Goal: Task Accomplishment & Management: Manage account settings

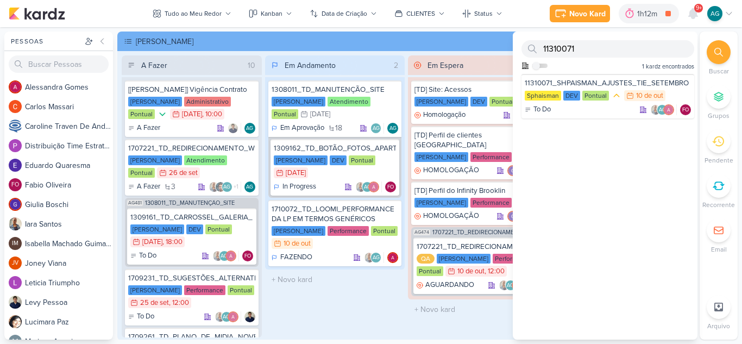
scroll to position [65, 0]
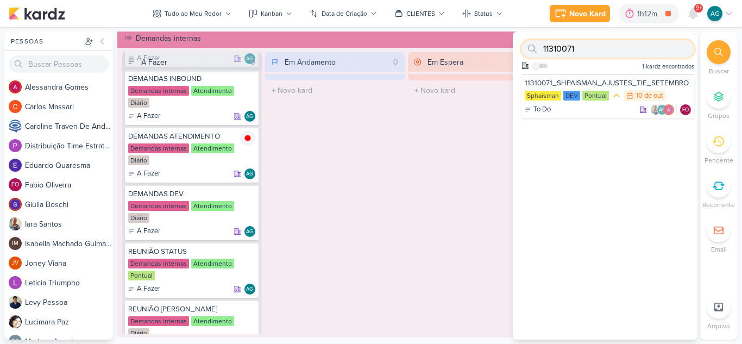
drag, startPoint x: 566, startPoint y: 49, endPoint x: 515, endPoint y: 49, distance: 51.1
click at [515, 49] on div "11310071 Como admin, ative para buscar em todos os kardz da organização 1 kardz…" at bounding box center [605, 53] width 185 height 42
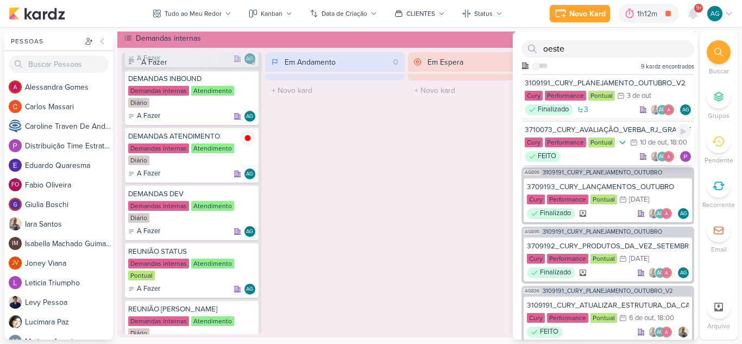
click at [604, 127] on div "3710073_CURY_AVALIAÇÃO_VERBA_RJ_GRANDE_ESTOQUE_ZONA_OESTE" at bounding box center [608, 130] width 166 height 10
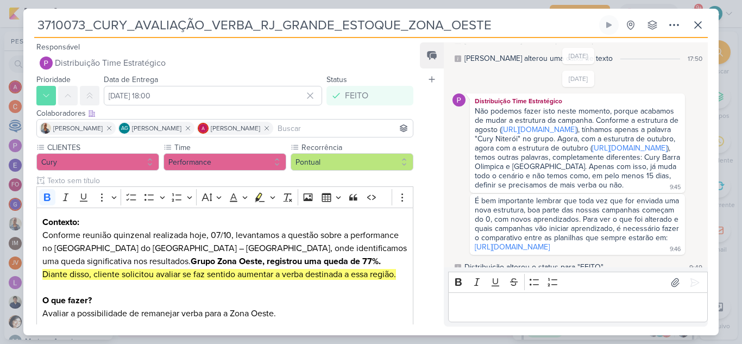
scroll to position [49, 0]
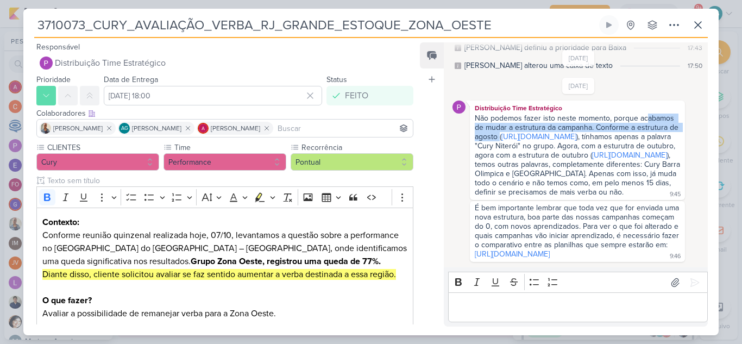
drag, startPoint x: 647, startPoint y: 120, endPoint x: 659, endPoint y: 141, distance: 23.9
click at [659, 141] on div "Não podemos fazer isto neste momento, porque acabamos de mudar a estrutura da c…" at bounding box center [577, 156] width 211 height 84
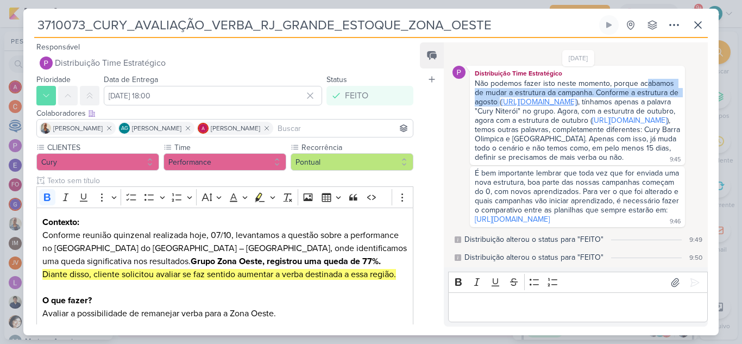
click at [576, 103] on link "[URL][DOMAIN_NAME]" at bounding box center [539, 101] width 75 height 9
click at [540, 215] on link "[URL][DOMAIN_NAME]" at bounding box center [512, 219] width 75 height 9
click at [675, 25] on icon at bounding box center [674, 24] width 13 height 13
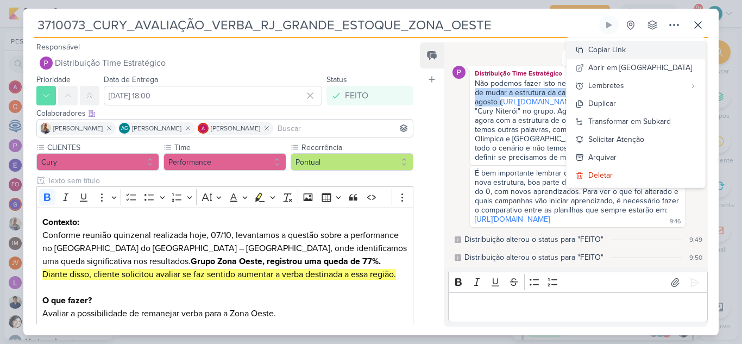
click at [626, 48] on div "Copiar Link" at bounding box center [606, 49] width 37 height 11
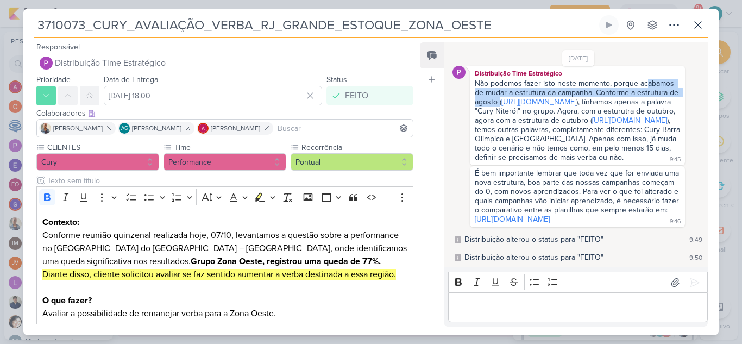
scroll to position [103, 0]
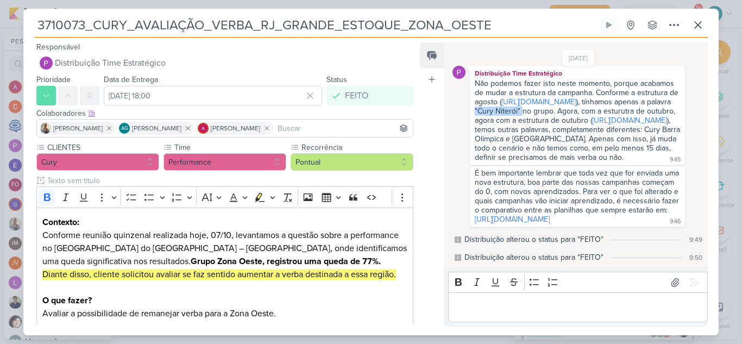
drag, startPoint x: 501, startPoint y: 117, endPoint x: 547, endPoint y: 120, distance: 46.3
click at [547, 120] on div "Não podemos fazer isto neste momento, porque acabamos de mudar a estrutura da c…" at bounding box center [579, 120] width 208 height 83
copy div ""Cury Niterói""
click at [674, 25] on icon at bounding box center [674, 24] width 9 height 1
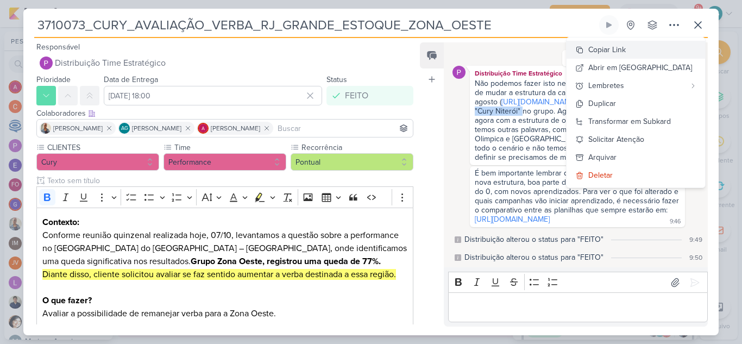
click at [626, 49] on div "Copiar Link" at bounding box center [606, 49] width 37 height 11
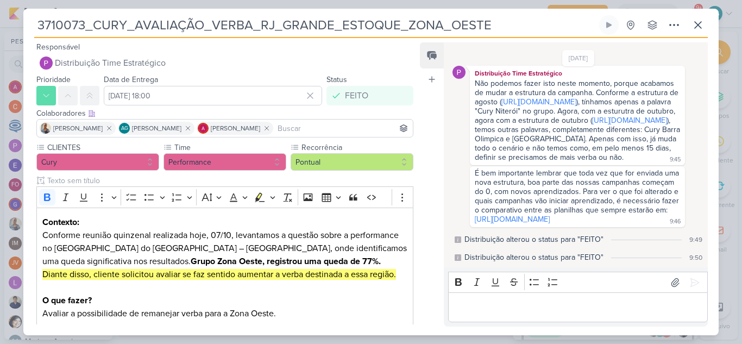
drag, startPoint x: 492, startPoint y: 26, endPoint x: 0, endPoint y: 27, distance: 492.3
click at [0, 27] on div "3710073_CURY_AVALIAÇÃO_VERBA_RJ_GRANDE_ESTOQUE_ZONA_OESTE" at bounding box center [371, 172] width 742 height 344
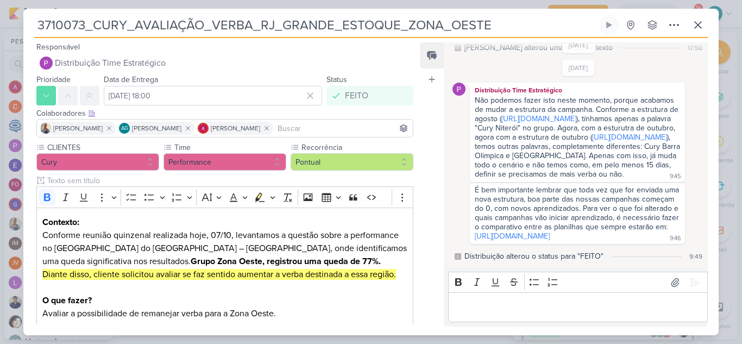
scroll to position [49, 0]
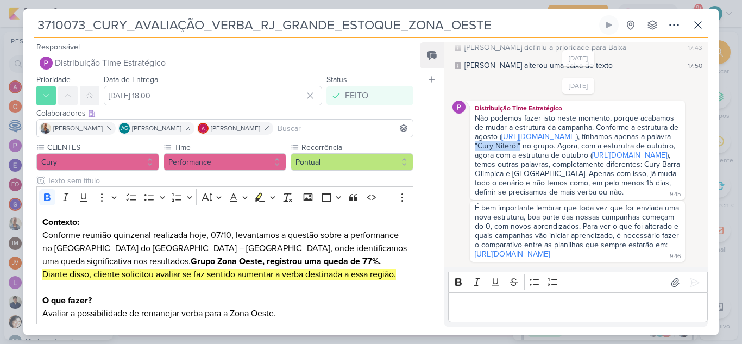
drag, startPoint x: 500, startPoint y: 174, endPoint x: 546, endPoint y: 173, distance: 45.1
click at [546, 173] on div "Não podemos fazer isto neste momento, porque acabamos de mudar a estrutura da c…" at bounding box center [579, 155] width 208 height 83
copy div ""Cury Niterói""
drag, startPoint x: 565, startPoint y: 220, endPoint x: 527, endPoint y: 228, distance: 38.9
click at [527, 197] on div "Não podemos fazer isto neste momento, porque acabamos de mudar a estrutura da c…" at bounding box center [579, 155] width 208 height 83
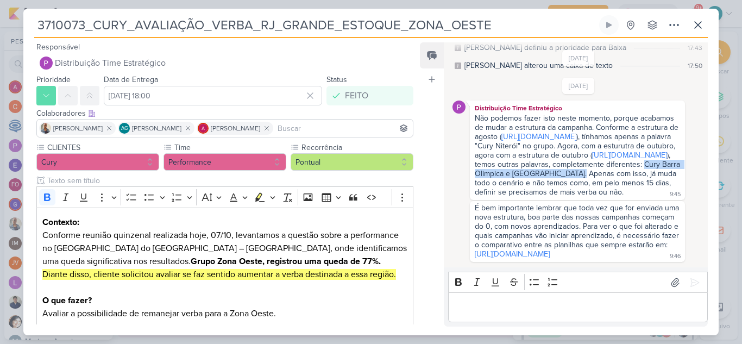
copy div "Cury Barra Olimpica e [GEOGRAPHIC_DATA]."
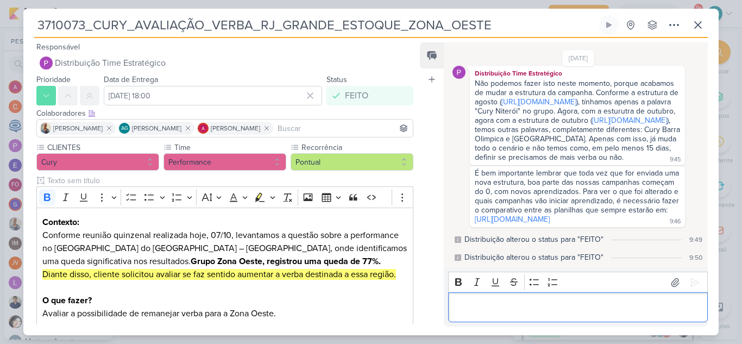
click at [496, 315] on div "Editor editing area: main" at bounding box center [578, 307] width 260 height 30
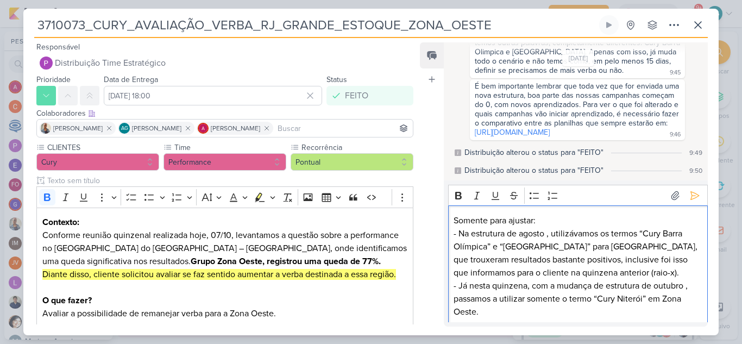
scroll to position [245, 0]
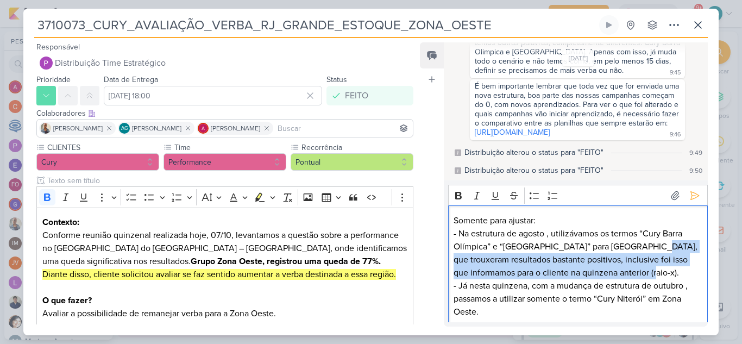
drag, startPoint x: 655, startPoint y: 248, endPoint x: 669, endPoint y: 268, distance: 25.0
click at [669, 268] on p "- Na estrutura de agosto , utilizávamos os termos “Cury Barra Olímpica” e “[GEO…" at bounding box center [578, 253] width 248 height 52
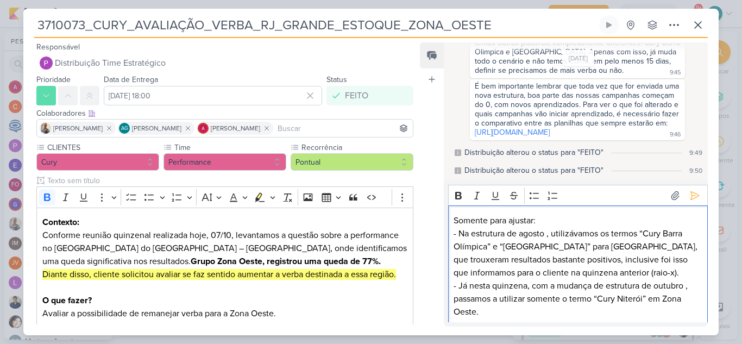
scroll to position [223, 0]
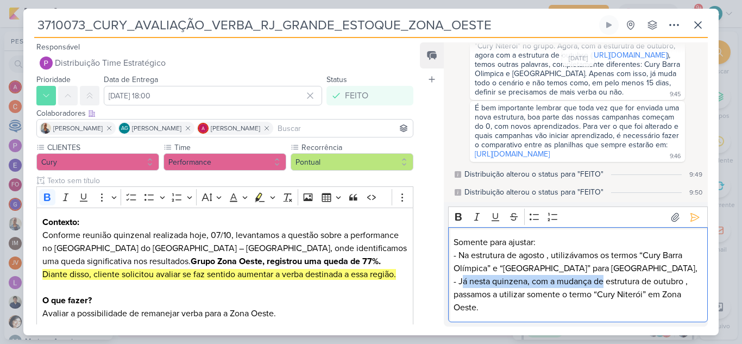
drag, startPoint x: 461, startPoint y: 281, endPoint x: 603, endPoint y: 283, distance: 141.8
click at [603, 283] on p "- Já nesta quinzena, com a mudança de estrutura de outubro , passamos a utiliza…" at bounding box center [578, 294] width 248 height 39
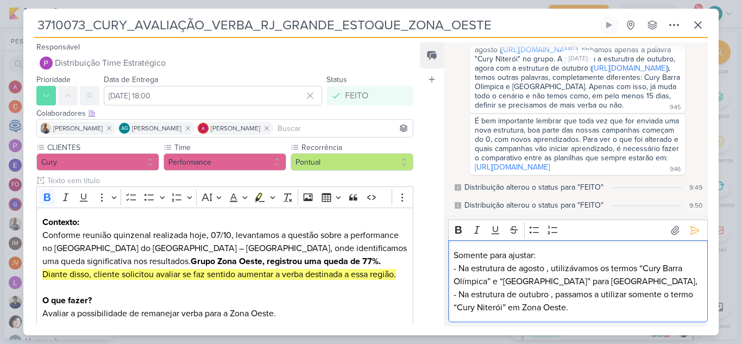
click at [536, 255] on p "Somente para ajustar:" at bounding box center [578, 255] width 248 height 13
drag, startPoint x: 472, startPoint y: 267, endPoint x: 546, endPoint y: 267, distance: 73.4
click at [546, 267] on p "- Na estrutura de agosto , utilizávamos os termos “Cury Barra Olímpica” e “[GEO…" at bounding box center [578, 275] width 248 height 26
click at [460, 230] on icon "Editor toolbar" at bounding box center [458, 230] width 7 height 8
drag, startPoint x: 474, startPoint y: 293, endPoint x: 549, endPoint y: 294, distance: 75.0
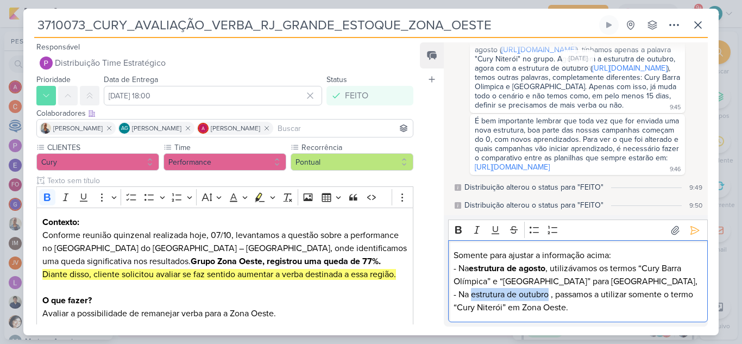
click at [549, 294] on p "- Na estrutura de outubro , passamos a utilizar somente o termo “Cury Niterói” …" at bounding box center [578, 301] width 248 height 26
click at [461, 232] on icon "Editor toolbar" at bounding box center [458, 230] width 7 height 8
click at [623, 310] on p "- Na estrutura de outubro , passamos a utilizar somente o termo “Cury Niterói” …" at bounding box center [578, 301] width 248 height 26
click at [620, 256] on p "Somente para ajustar a informação acima:" at bounding box center [578, 255] width 248 height 13
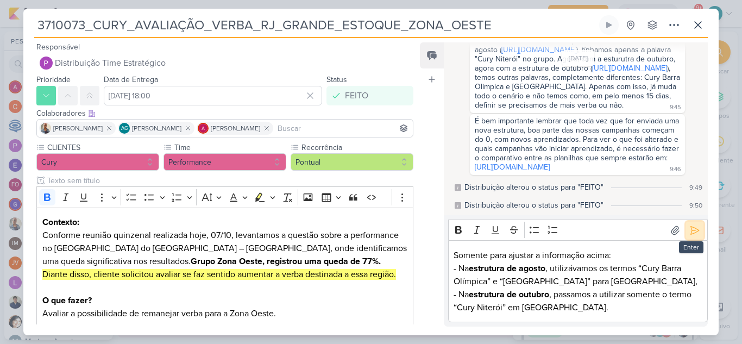
click at [690, 232] on icon at bounding box center [695, 230] width 11 height 11
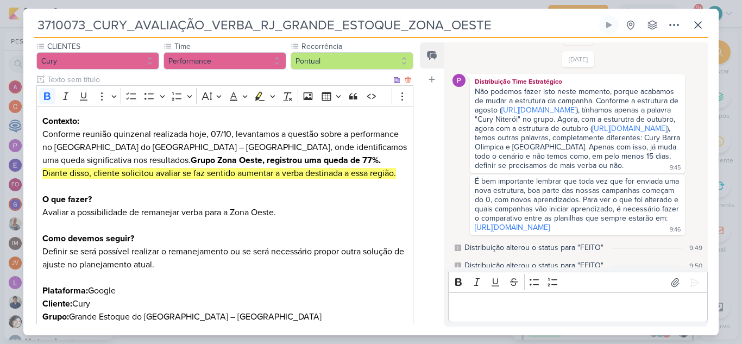
scroll to position [109, 0]
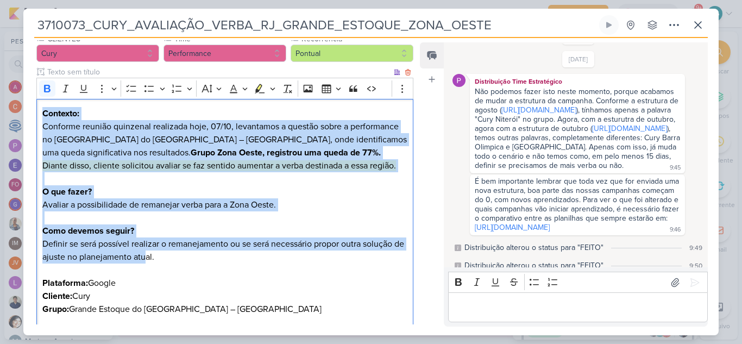
drag, startPoint x: 43, startPoint y: 114, endPoint x: 156, endPoint y: 258, distance: 183.8
click at [156, 258] on div "Contexto: Conforme reunião quinzenal realizada hoje, 07/10, levantamos a questã…" at bounding box center [224, 231] width 377 height 265
click at [257, 186] on p "O que fazer?" at bounding box center [224, 191] width 365 height 13
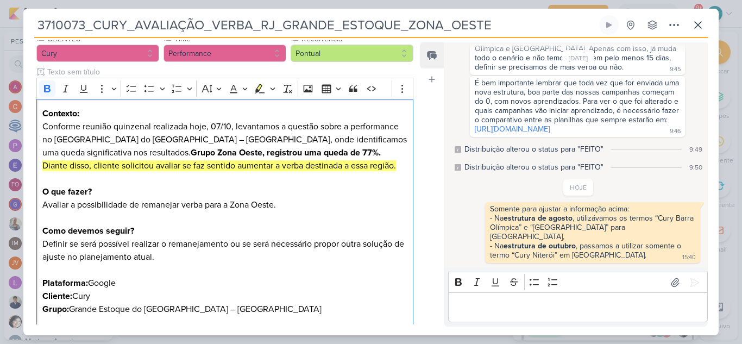
scroll to position [239, 0]
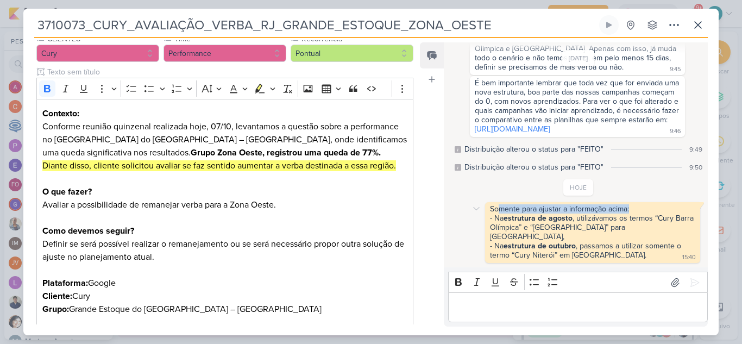
drag, startPoint x: 500, startPoint y: 218, endPoint x: 634, endPoint y: 220, distance: 134.2
click at [634, 214] on div "Somente para ajustar a informação acima:" at bounding box center [592, 208] width 205 height 9
click at [701, 27] on icon at bounding box center [698, 24] width 13 height 13
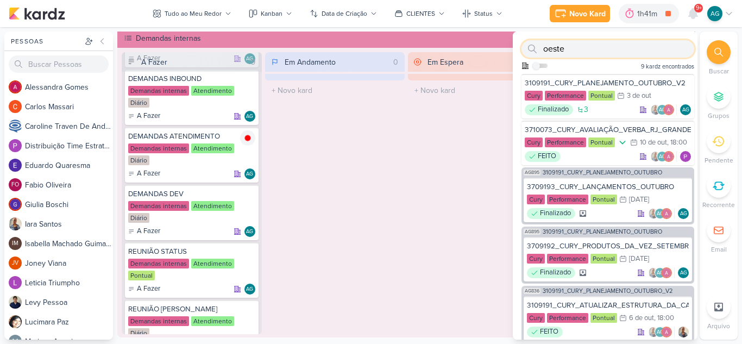
drag, startPoint x: 587, startPoint y: 51, endPoint x: 519, endPoint y: 48, distance: 68.0
click at [519, 48] on div "oeste Como admin, ative para buscar em todos os kardz da organização 9 kardz en…" at bounding box center [605, 53] width 185 height 42
paste input "2710102"
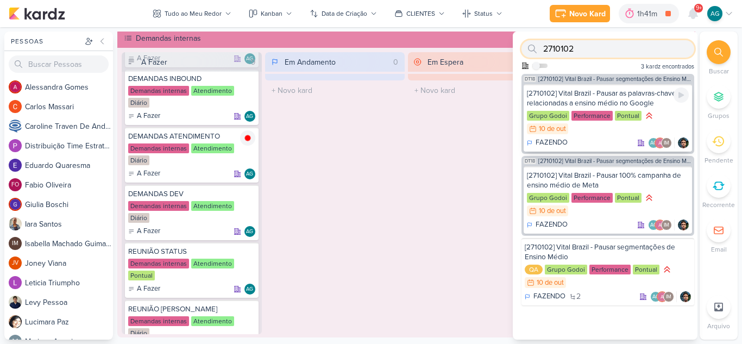
type input "2710102"
click at [594, 93] on div "[2710102] Vital Brazil - Pausar as palavras-chave relacionadas a ensino médio n…" at bounding box center [608, 99] width 162 height 20
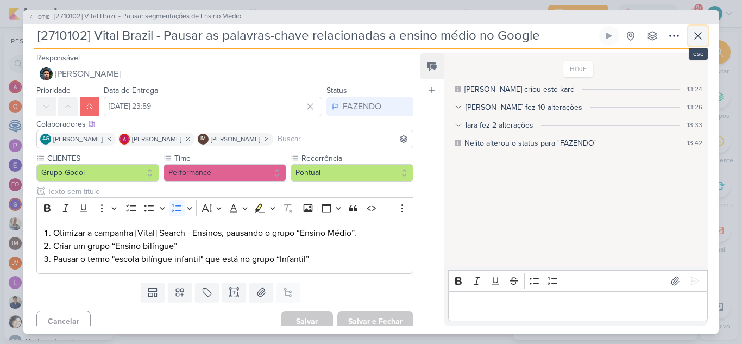
click at [698, 36] on icon at bounding box center [698, 36] width 7 height 7
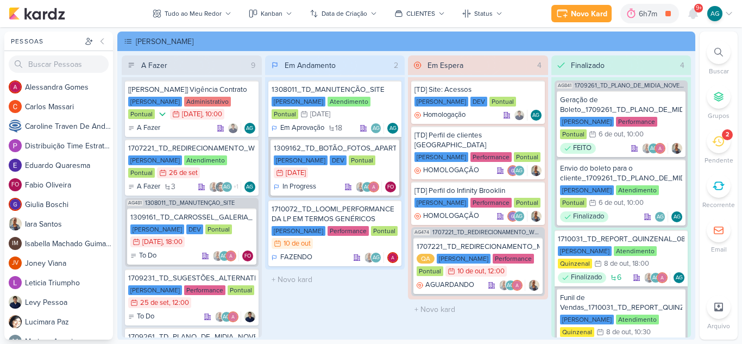
click at [724, 151] on div "2" at bounding box center [719, 141] width 24 height 24
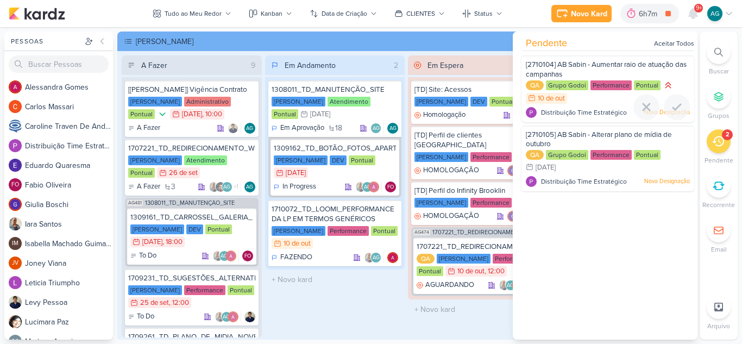
click at [590, 64] on span "[2710104] AB Sabin - Aumentar raio de atuação das campanhas" at bounding box center [606, 69] width 161 height 18
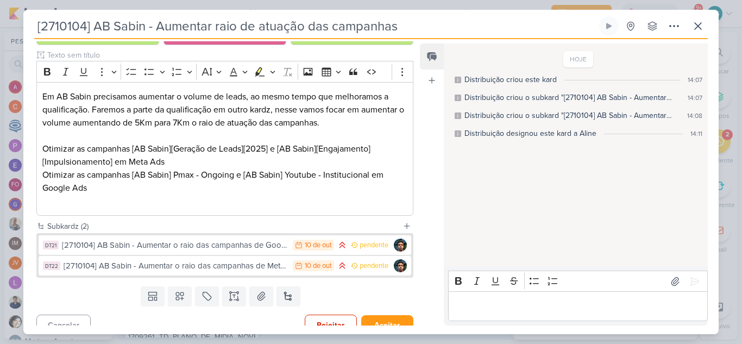
scroll to position [176, 0]
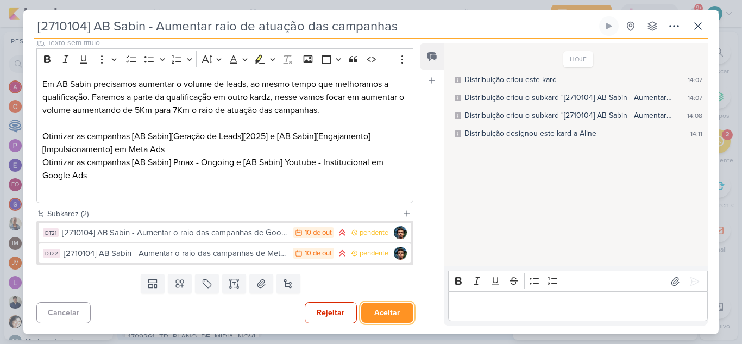
click at [394, 313] on button "Aceitar" at bounding box center [387, 313] width 52 height 20
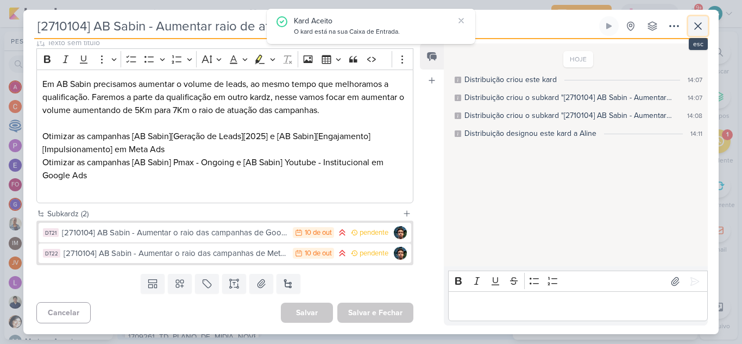
click at [697, 29] on icon at bounding box center [698, 26] width 13 height 13
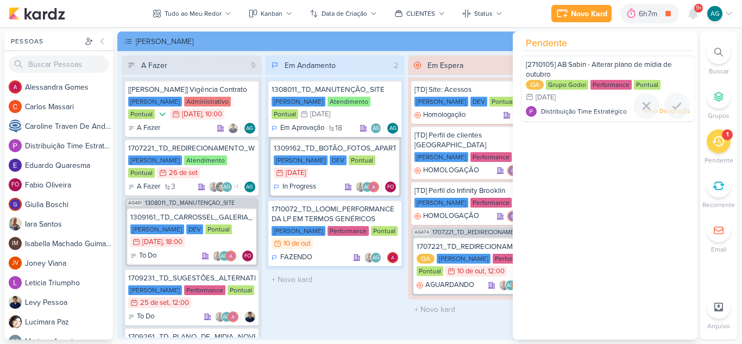
click at [600, 60] on span "[2710105] AB Sabin - Alterar plano de mídia de outubro" at bounding box center [599, 69] width 146 height 18
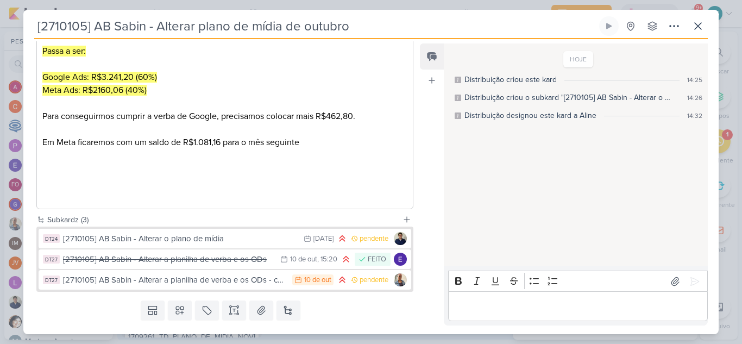
scroll to position [353, 0]
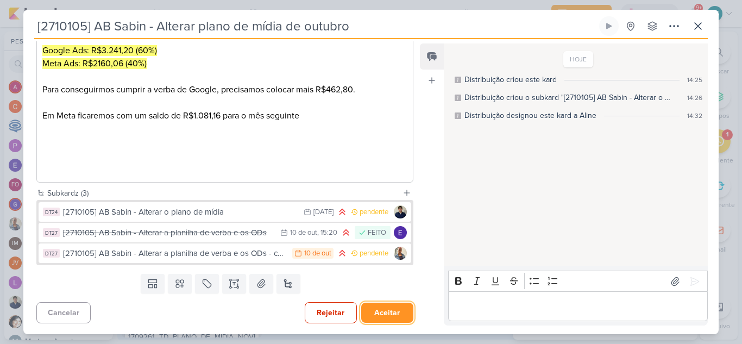
click at [385, 317] on button "Aceitar" at bounding box center [387, 313] width 52 height 20
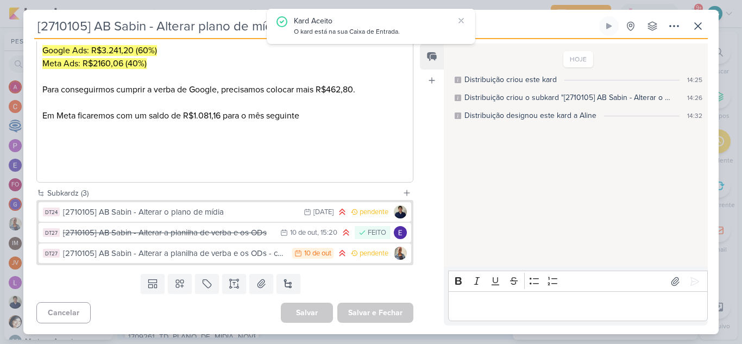
scroll to position [244, 0]
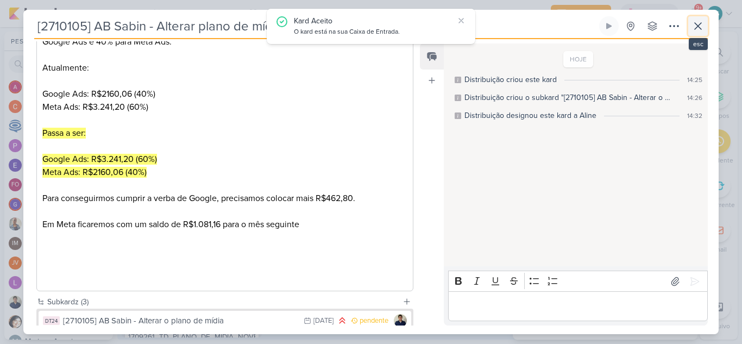
click at [701, 20] on icon at bounding box center [698, 26] width 13 height 13
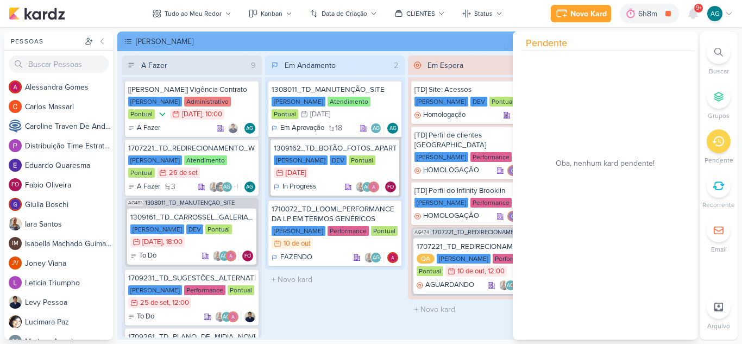
click at [358, 320] on div "Em Andamento 2 1308011_TD_MANUTENÇÃO_SITE Teixeira Duarte Atendimento Pontual 3…" at bounding box center [335, 196] width 140 height 282
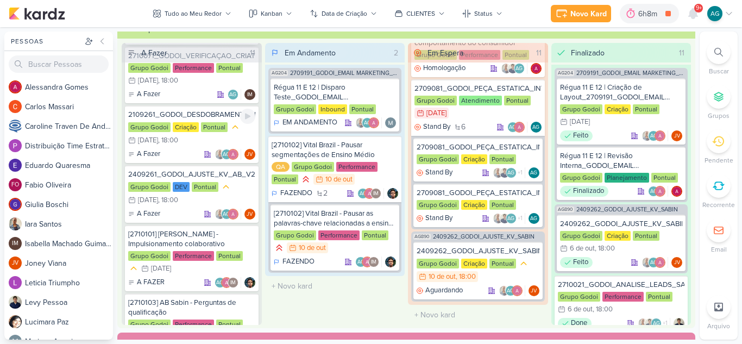
scroll to position [924, 0]
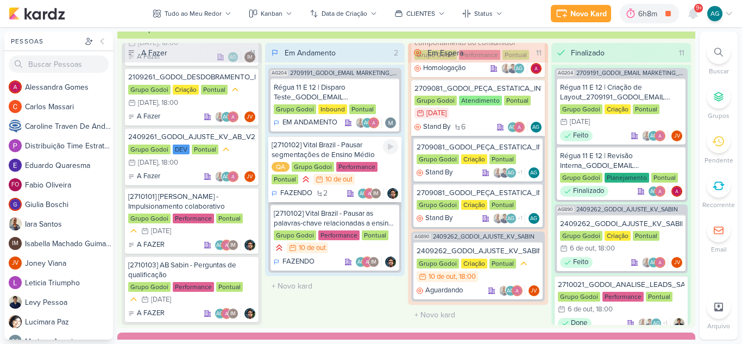
click at [318, 152] on div "[2710102] Vital Brazil - Pausar segmentações de Ensino Médio" at bounding box center [335, 150] width 127 height 20
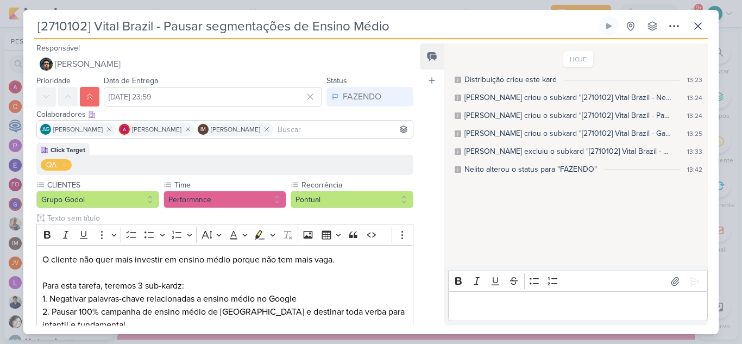
drag, startPoint x: 403, startPoint y: 27, endPoint x: 0, endPoint y: 25, distance: 403.2
click at [0, 25] on div "[2710102] Vital Brazil - Pausar segmentações de Ensino Médio" at bounding box center [371, 172] width 742 height 344
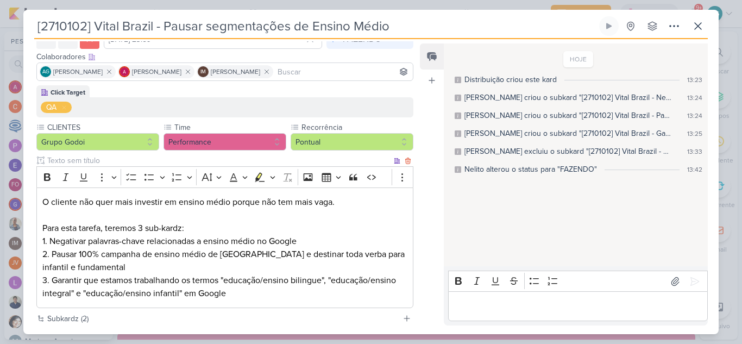
scroll to position [0, 0]
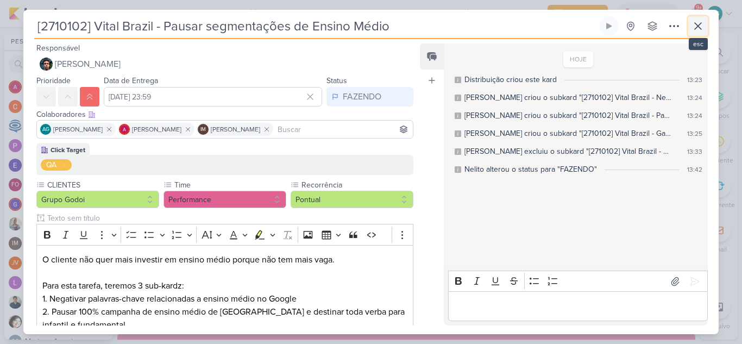
click at [703, 21] on icon at bounding box center [698, 26] width 13 height 13
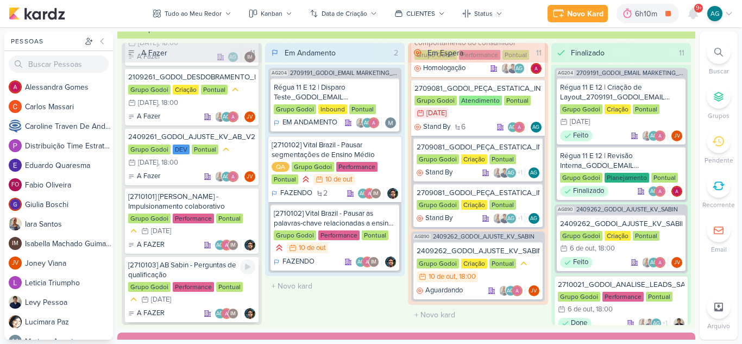
click at [187, 273] on div "[2710103] AB Sabin - Perguntas de qualificação" at bounding box center [191, 270] width 127 height 20
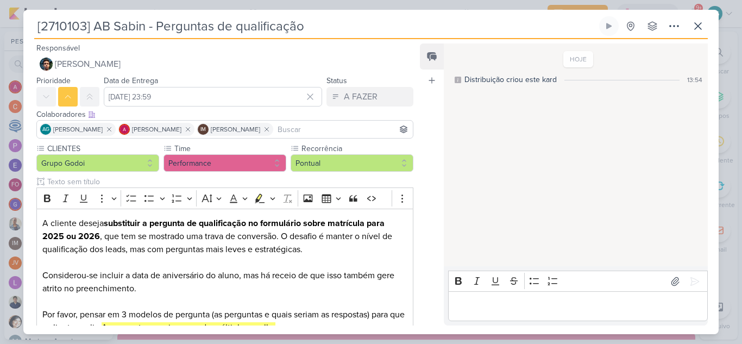
drag, startPoint x: 339, startPoint y: 28, endPoint x: 28, endPoint y: 27, distance: 310.3
click at [28, 27] on div "[2710103] AB Sabin - Perguntas de qualificação Criado por Distribuição nenhum g…" at bounding box center [370, 175] width 695 height 318
click at [701, 27] on icon at bounding box center [698, 26] width 13 height 13
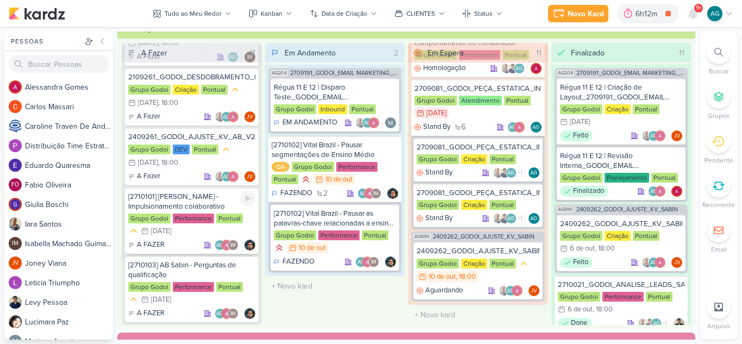
click at [187, 204] on div "[2710101] Albert Sabin - Impulsionamento colaborativo" at bounding box center [191, 202] width 127 height 20
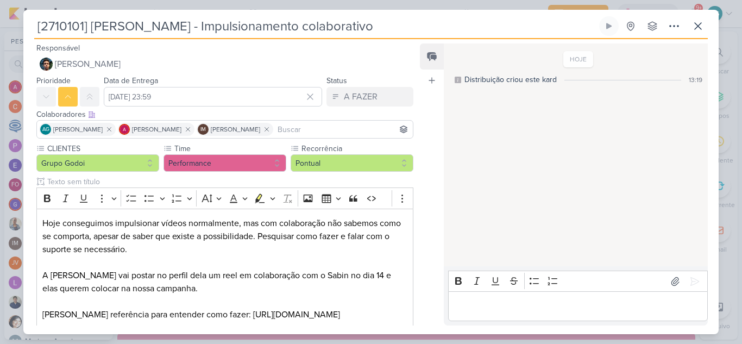
drag, startPoint x: 377, startPoint y: 28, endPoint x: 0, endPoint y: 22, distance: 376.6
click at [0, 22] on div "[2710101] Albert Sabin - Impulsionamento colaborativo" at bounding box center [371, 172] width 742 height 344
click at [705, 24] on button at bounding box center [698, 26] width 20 height 20
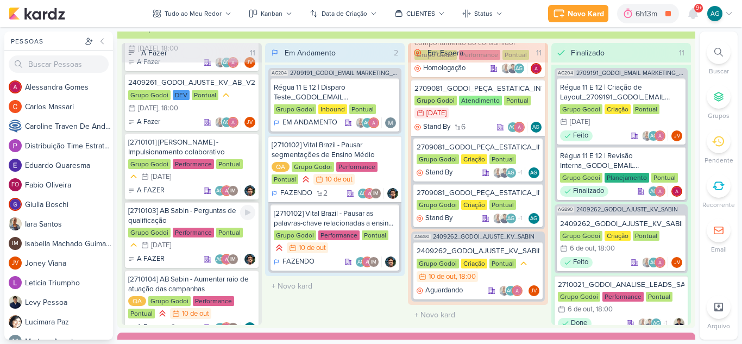
scroll to position [1032, 0]
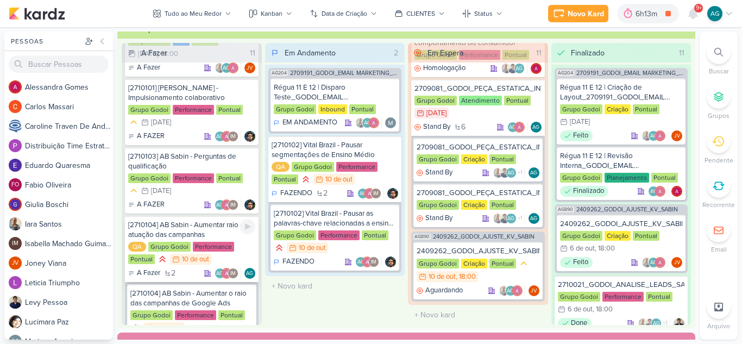
click at [170, 233] on div "[2710104] AB Sabin - Aumentar raio de atuação das campanhas" at bounding box center [191, 230] width 127 height 20
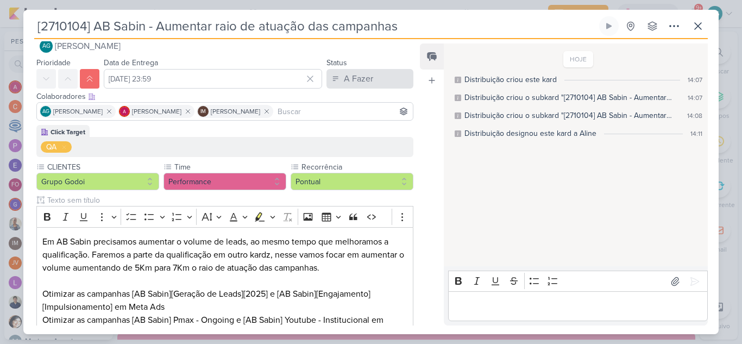
scroll to position [0, 0]
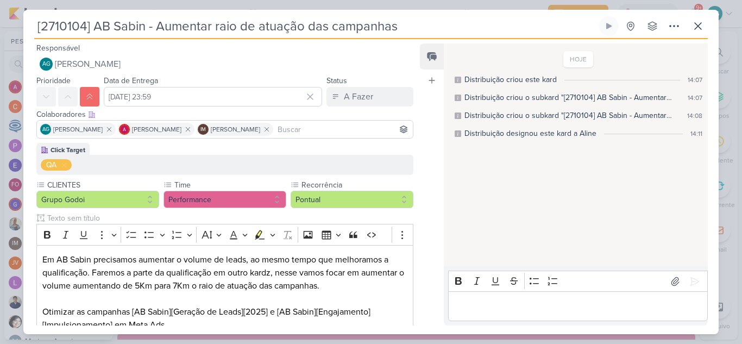
drag, startPoint x: 417, startPoint y: 29, endPoint x: 31, endPoint y: 32, distance: 385.8
click at [31, 32] on div "[2710104] AB Sabin - Aumentar raio de atuação das campanhas Criado por Distribu…" at bounding box center [370, 175] width 695 height 318
click at [697, 26] on icon at bounding box center [698, 26] width 13 height 13
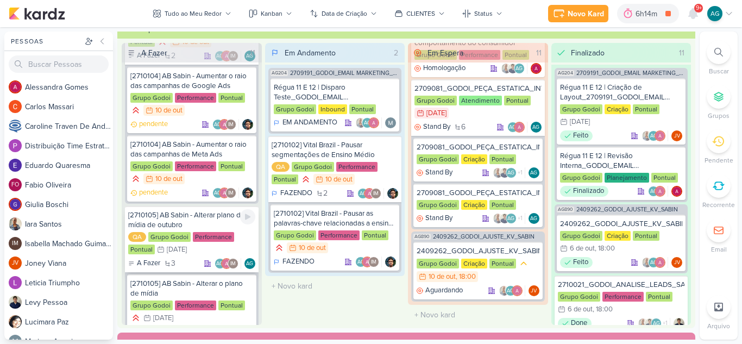
scroll to position [1304, 0]
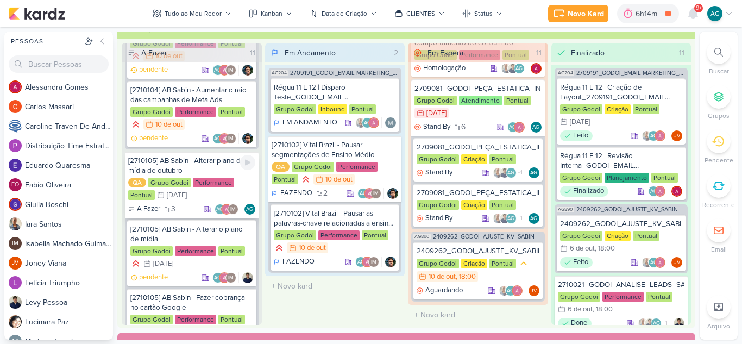
click at [173, 171] on div "[2710105] AB Sabin - Alterar plano de mídia de outubro" at bounding box center [191, 166] width 127 height 20
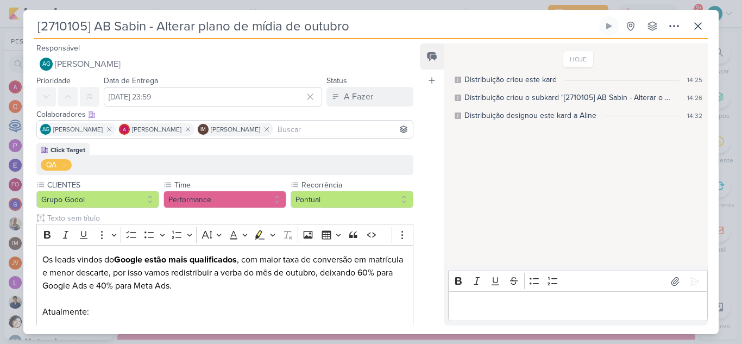
drag, startPoint x: 371, startPoint y: 27, endPoint x: 14, endPoint y: 28, distance: 357.0
click at [14, 28] on div "[2710105] AB Sabin - Alterar plano de mídia de outubro" at bounding box center [371, 172] width 742 height 344
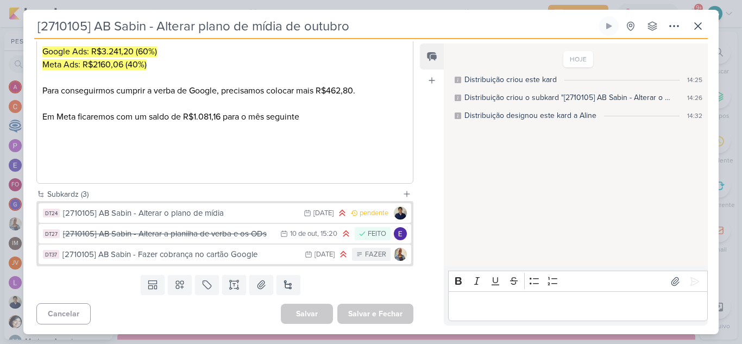
scroll to position [353, 0]
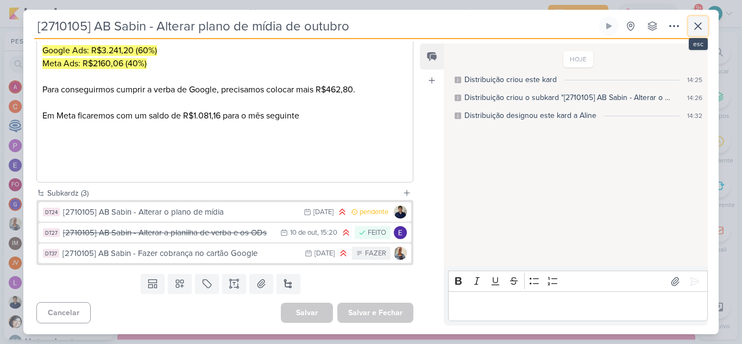
click at [701, 27] on icon at bounding box center [698, 26] width 13 height 13
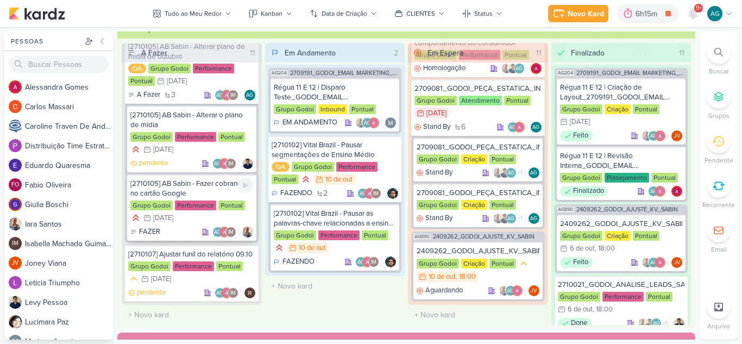
scroll to position [1432, 0]
click at [200, 256] on div "[2710107] Ajustar funil do relatório 09.10" at bounding box center [191, 254] width 127 height 10
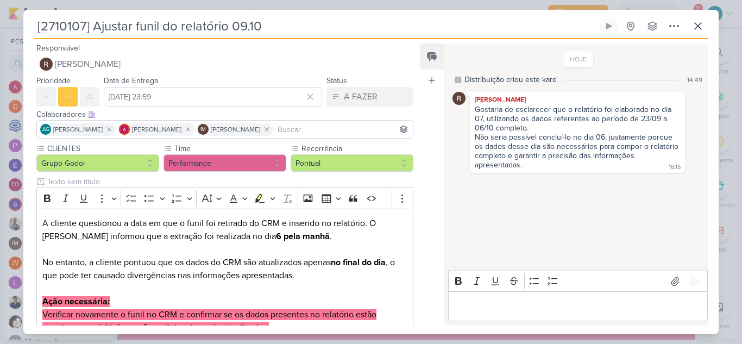
drag, startPoint x: 294, startPoint y: 24, endPoint x: 11, endPoint y: 24, distance: 283.1
click at [11, 24] on div "[2710107] Ajustar funil do relatório 09.10" at bounding box center [371, 172] width 742 height 344
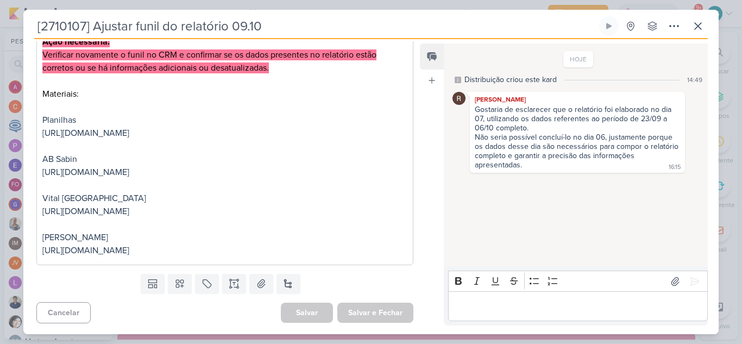
scroll to position [0, 0]
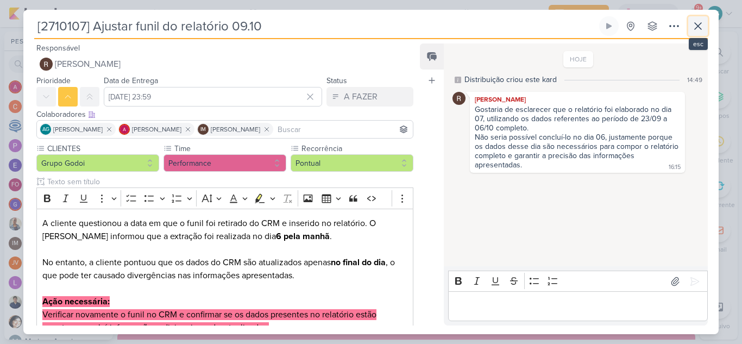
click at [701, 25] on icon at bounding box center [698, 26] width 13 height 13
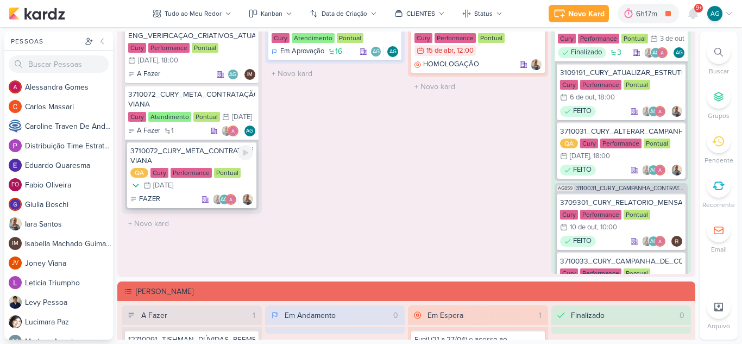
scroll to position [978, 0]
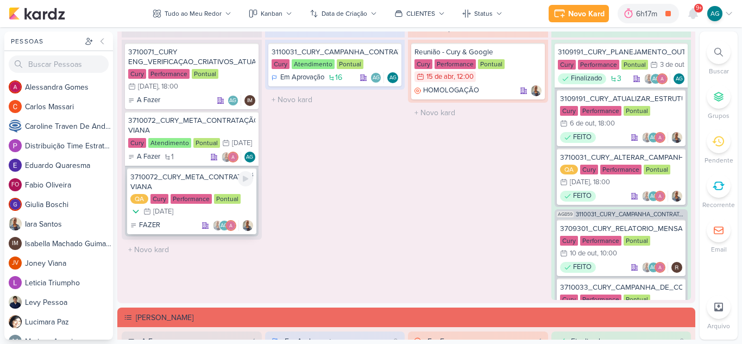
click at [184, 192] on div "3710072_CURY_META_CONTRATAÇÃO_VÍDEO VIANA" at bounding box center [191, 182] width 123 height 20
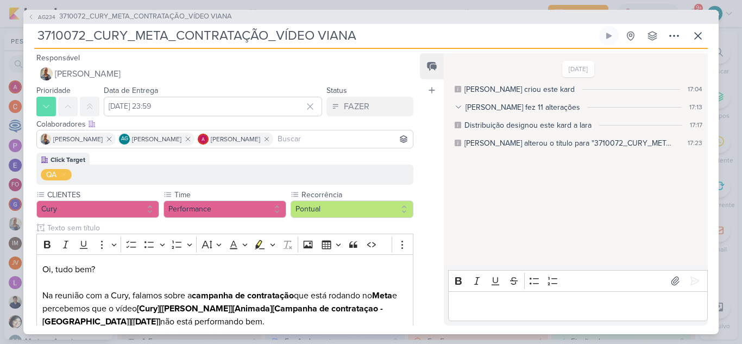
click at [18, 45] on div "AG234 3710072_CURY_META_CONTRATAÇÃO_VÍDEO VIANA 3710072_CURY_META_CONTRATAÇÃO_V…" at bounding box center [371, 172] width 742 height 344
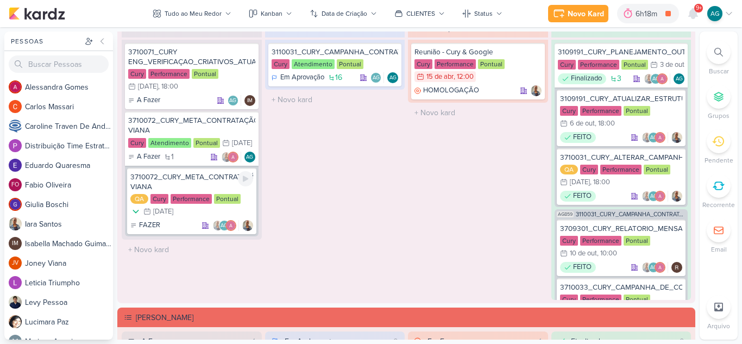
click at [204, 192] on div "3710072_CURY_META_CONTRATAÇÃO_VÍDEO VIANA" at bounding box center [191, 182] width 123 height 20
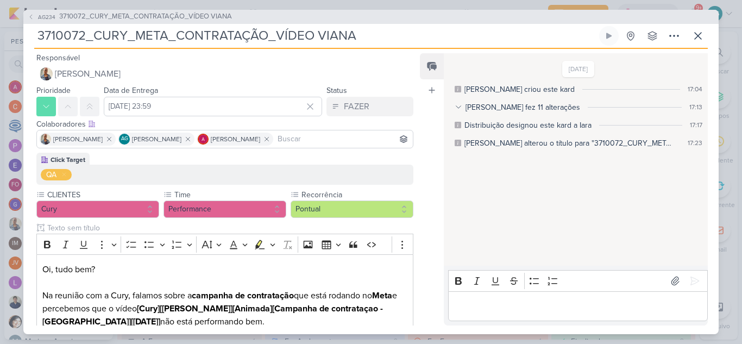
drag, startPoint x: 318, startPoint y: 40, endPoint x: 40, endPoint y: 38, distance: 277.7
click at [40, 38] on input "3710072_CURY_META_CONTRATAÇÃO_VÍDEO VIANA" at bounding box center [315, 36] width 563 height 20
click at [699, 33] on icon at bounding box center [698, 35] width 13 height 13
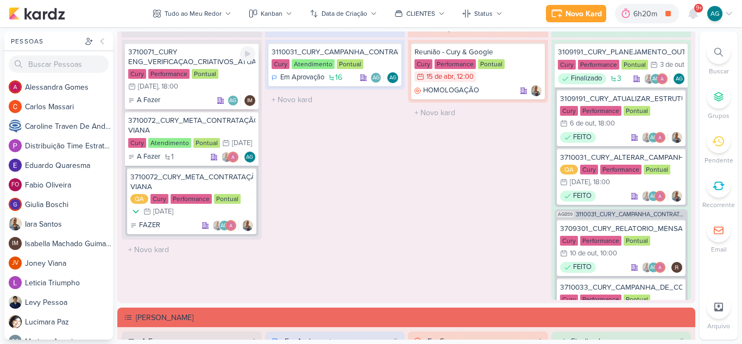
click at [165, 55] on div "3710071_CURY ENG_VERIFICAÇAO_CRIATIVOS_ATUAIS" at bounding box center [191, 57] width 127 height 20
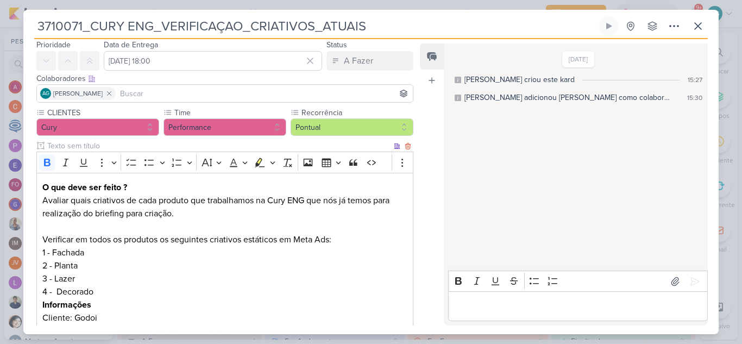
scroll to position [54, 0]
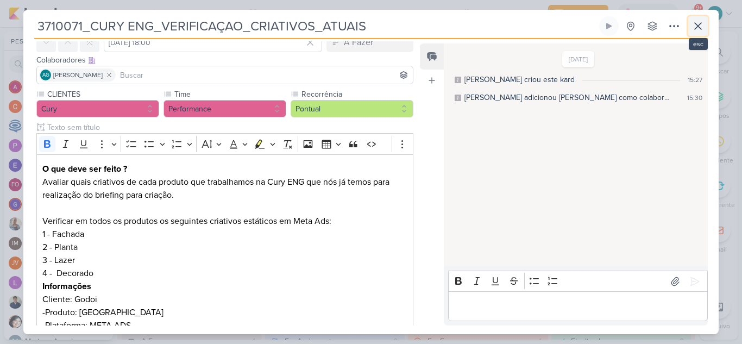
click at [699, 27] on icon at bounding box center [698, 26] width 7 height 7
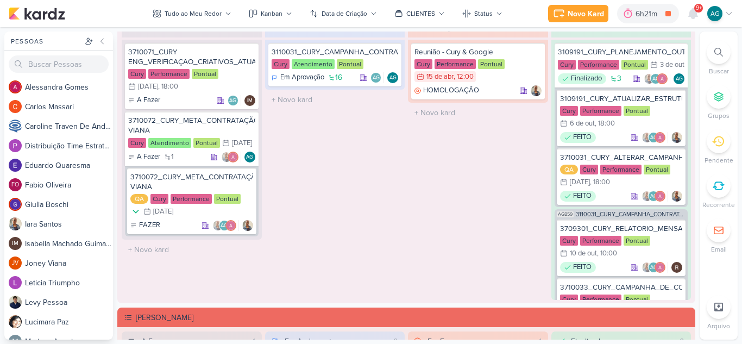
click at [719, 58] on div at bounding box center [719, 52] width 24 height 24
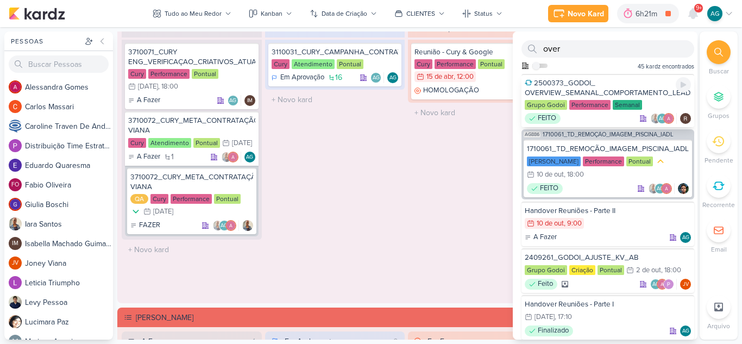
click at [596, 87] on div "2500373_GODOI_ OVERVIEW_SEMANAL_COMPORTAMENTO_LEADS" at bounding box center [608, 88] width 166 height 20
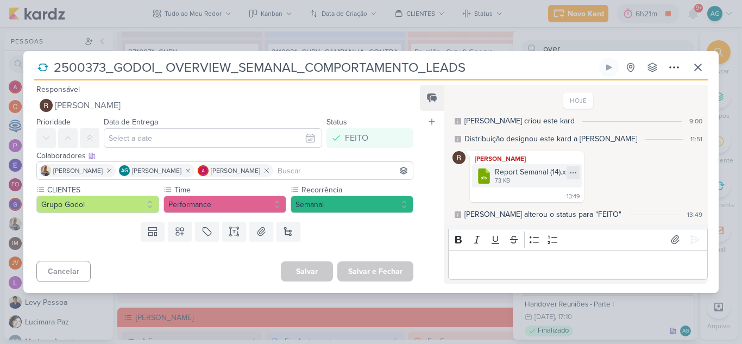
click at [575, 173] on icon at bounding box center [573, 173] width 6 height 1
click at [538, 210] on button "Baixar" at bounding box center [534, 209] width 87 height 16
drag, startPoint x: 106, startPoint y: 64, endPoint x: 57, endPoint y: 65, distance: 50.0
click at [57, 65] on input "2500373_GODOI_ OVERVIEW_SEMANAL_COMPORTAMENTO_LEADS" at bounding box center [324, 68] width 547 height 20
click at [698, 70] on icon at bounding box center [698, 67] width 13 height 13
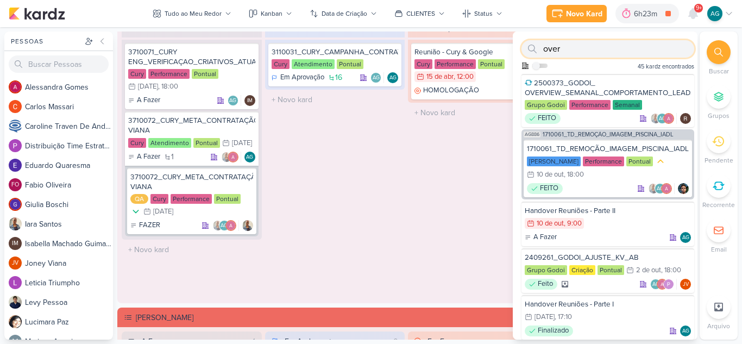
drag, startPoint x: 580, startPoint y: 47, endPoint x: 540, endPoint y: 47, distance: 40.8
click at [540, 47] on div "over" at bounding box center [608, 48] width 173 height 17
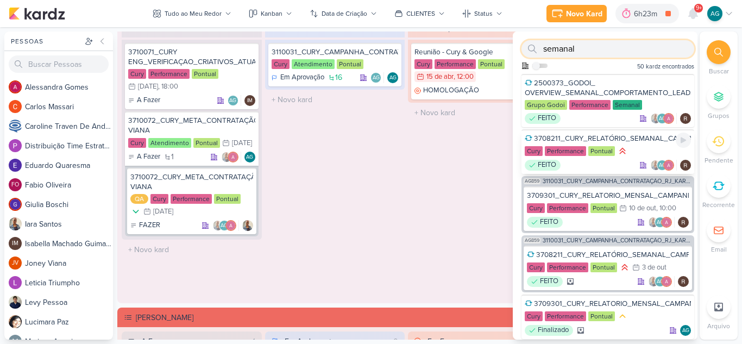
type input "semanal"
click at [591, 139] on div "3708211_CURY_RELATÓRIO_SEMANAL_CAMPANHA_CONTRATAÇÃO_RJ" at bounding box center [608, 139] width 166 height 10
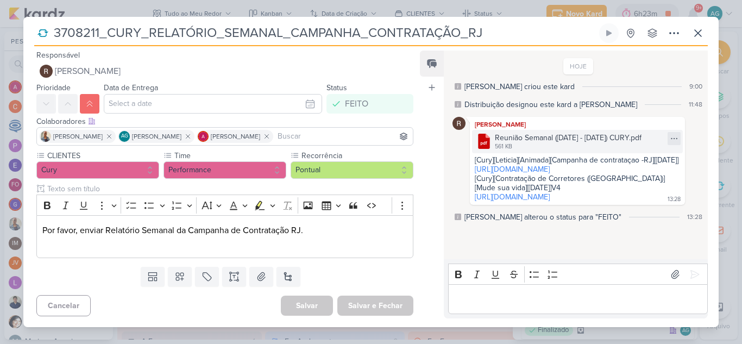
click at [673, 140] on icon at bounding box center [674, 138] width 9 height 9
click at [651, 174] on button "Baixar" at bounding box center [631, 175] width 87 height 16
drag, startPoint x: 99, startPoint y: 34, endPoint x: 55, endPoint y: 31, distance: 43.6
click at [55, 31] on input "3708211_CURY_RELATÓRIO_SEMANAL_CAMPANHA_CONTRATAÇÃO_RJ" at bounding box center [324, 33] width 547 height 20
click at [700, 31] on icon at bounding box center [698, 33] width 7 height 7
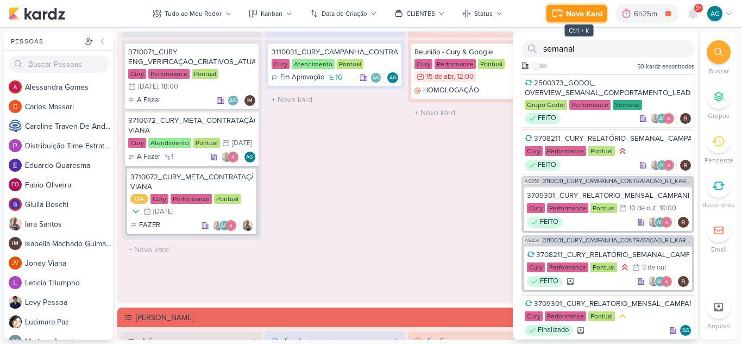
click at [581, 15] on div "Novo Kard" at bounding box center [584, 13] width 36 height 11
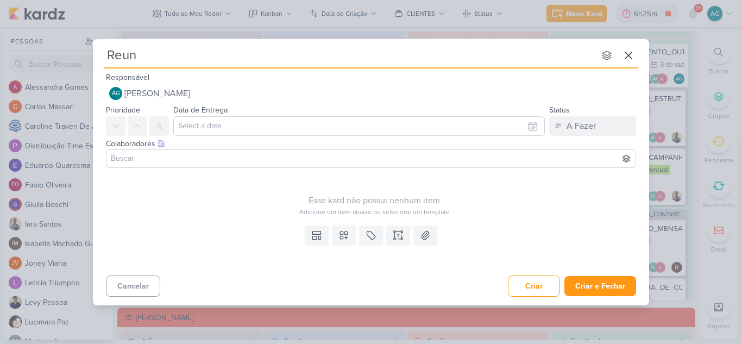
type input "Reuni"
type input "Reunião com Fab"
type input "Reunião com Fabio"
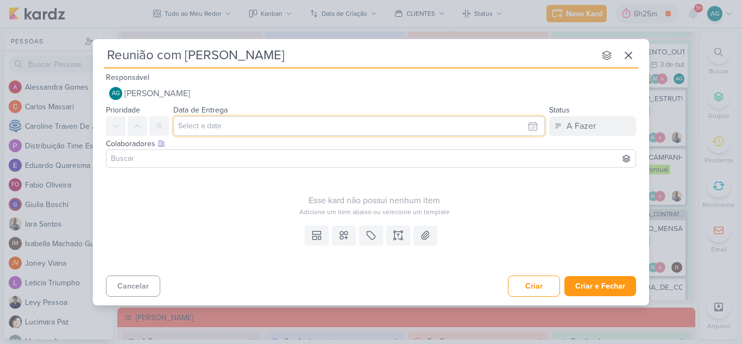
click at [310, 125] on input "text" at bounding box center [359, 126] width 372 height 20
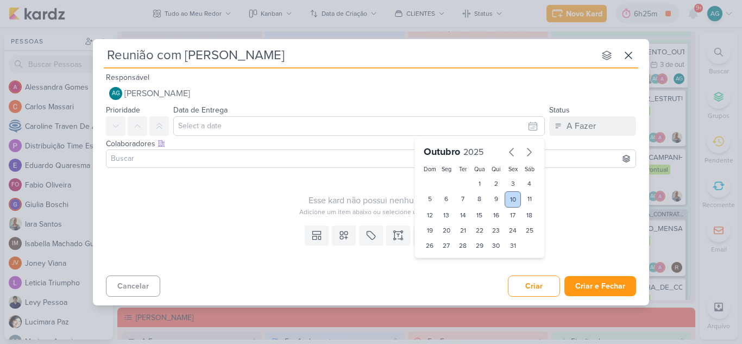
click at [511, 197] on div "10" at bounding box center [513, 199] width 17 height 16
type input "[DATE] 23:59"
click at [448, 264] on select "00 01 02 03 04 05 06 07 08 09 10 11 12 13 14 15 16 17 18 19 20 21 22 23" at bounding box center [446, 264] width 15 height 13
select select "16"
click at [439, 258] on select "00 01 02 03 04 05 06 07 08 09 10 11 12 13 14 15 16 17 18 19 20 21 22 23" at bounding box center [446, 264] width 15 height 13
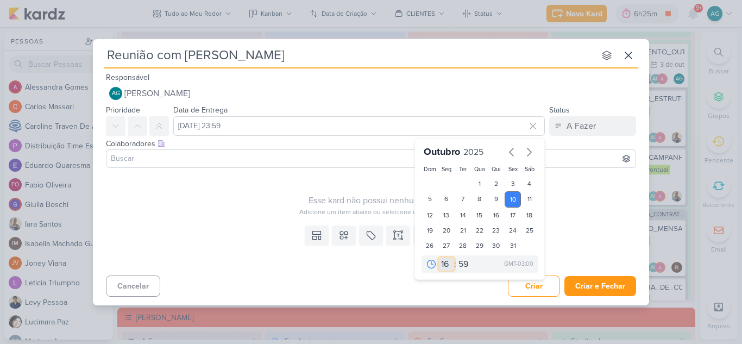
type input "10 de outubro de 2025 às 16:59"
click at [464, 268] on select "00 05 10 15 20 25 30 35 40 45 50 55 59" at bounding box center [463, 264] width 15 height 13
select select "40"
click at [456, 258] on select "00 05 10 15 20 25 30 35 40 45 50 55 59" at bounding box center [463, 264] width 15 height 13
type input "10 de outubro de 2025 às 16:40"
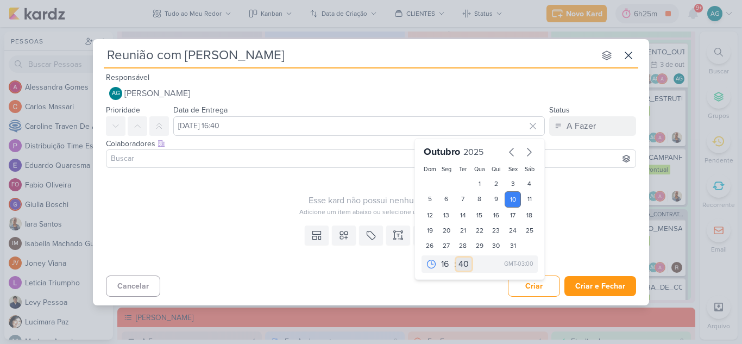
click at [468, 266] on select "00 05 10 15 20 25 30 35 40 45 50 55 59" at bounding box center [463, 264] width 15 height 13
select select "35"
click at [456, 258] on select "00 05 10 15 20 25 30 35 40 45 50 55 59" at bounding box center [463, 264] width 15 height 13
type input "10 de outubro de 2025 às 16:35"
click at [479, 285] on div "Cancelar Criar Criar e Fechar Ctrl + Enter" at bounding box center [371, 285] width 556 height 28
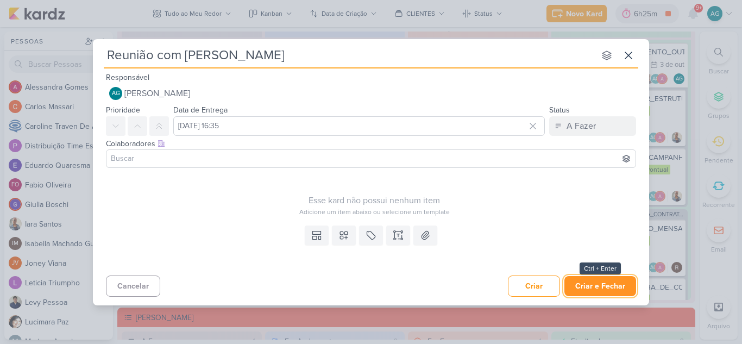
click at [620, 290] on button "Criar e Fechar" at bounding box center [601, 286] width 72 height 20
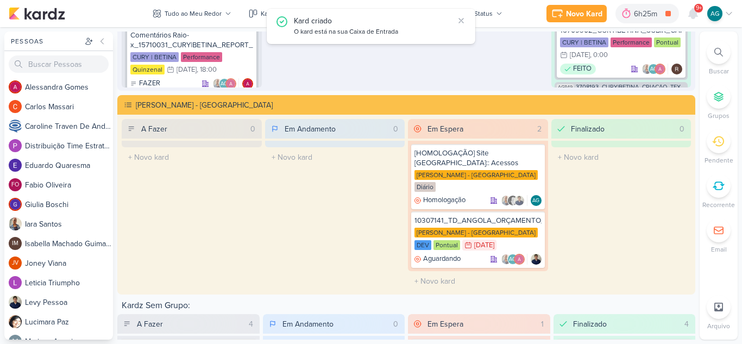
scroll to position [2043, 0]
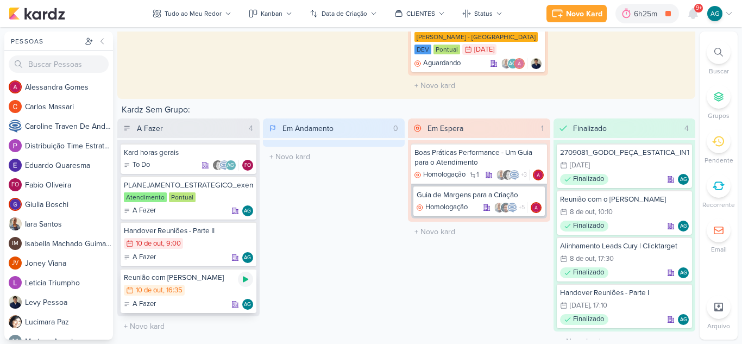
click at [245, 277] on icon at bounding box center [245, 280] width 5 height 6
click at [348, 227] on div "Em Andamento 0 O título do kard deve ter menos que 100 caracteres" at bounding box center [334, 234] width 142 height 233
click at [416, 290] on div "Em Espera 1 Boas Práticas Performance - Um Guia para o Atendimento Homologação …" at bounding box center [479, 234] width 142 height 233
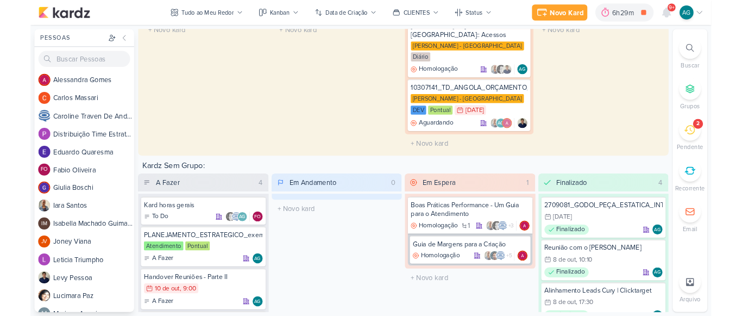
scroll to position [1717, 0]
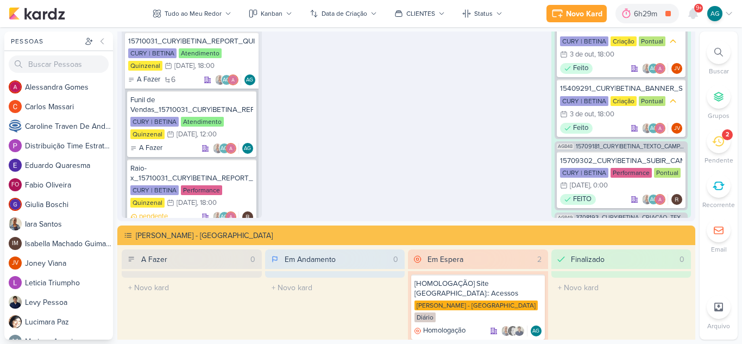
click at [721, 147] on div "2" at bounding box center [719, 141] width 24 height 24
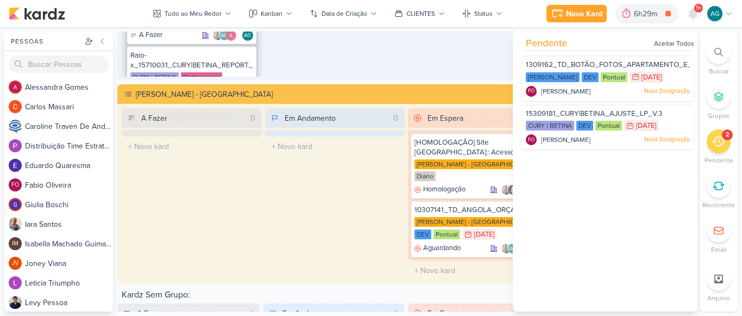
scroll to position [490, 0]
click at [612, 64] on span "1309162_TD_BOTÃO_FOTOS_APARTAMENTO_E_LAZER" at bounding box center [620, 64] width 188 height 9
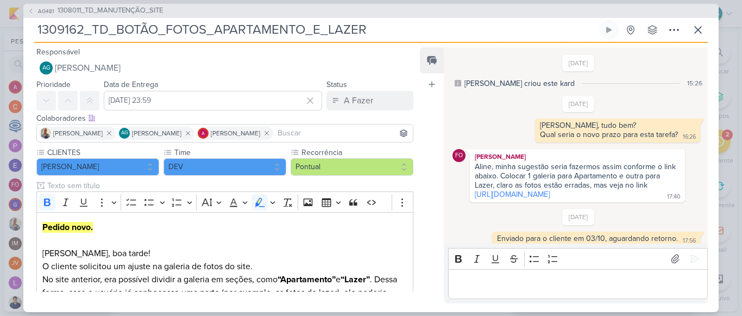
scroll to position [136, 0]
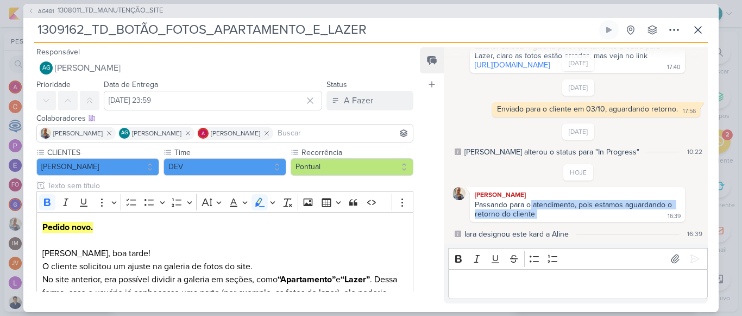
drag, startPoint x: 530, startPoint y: 206, endPoint x: 671, endPoint y: 211, distance: 140.8
click at [671, 211] on div "Passando para o atendimento, pois estamos aguardando o retorno do cliente 16:39" at bounding box center [577, 210] width 211 height 20
click at [704, 32] on icon at bounding box center [698, 29] width 13 height 13
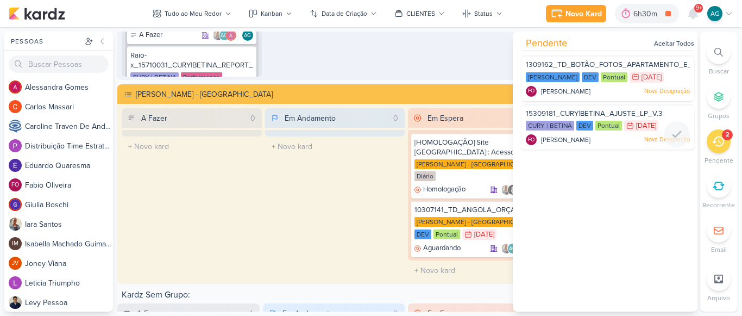
click at [606, 110] on span "15309181_CURY|BETINA_AJUSTE_LP_V.3" at bounding box center [594, 113] width 137 height 9
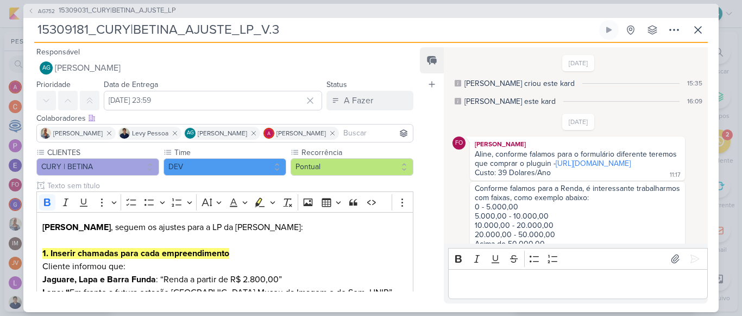
scroll to position [987, 0]
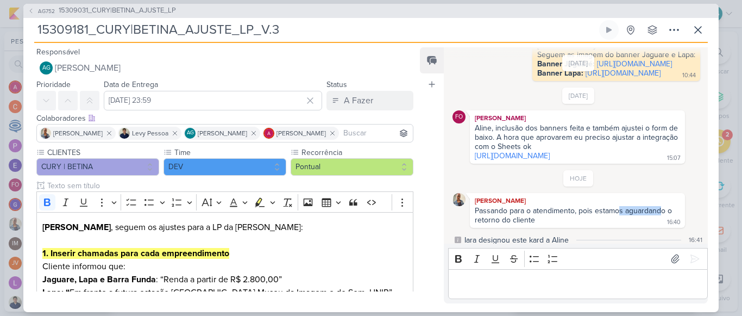
drag, startPoint x: 618, startPoint y: 207, endPoint x: 659, endPoint y: 207, distance: 41.3
click at [659, 207] on div "Passando para o atendimento, pois estamos aguardando o retorno do cliente" at bounding box center [574, 215] width 199 height 18
drag, startPoint x: 633, startPoint y: 134, endPoint x: 650, endPoint y: 146, distance: 20.7
click at [650, 146] on div "Aline, inclusão dos banners feita e também ajustei o form de baixo. A hora que …" at bounding box center [577, 137] width 205 height 28
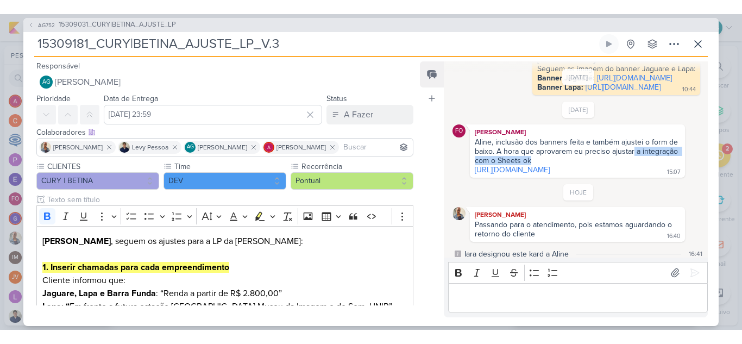
scroll to position [490, 0]
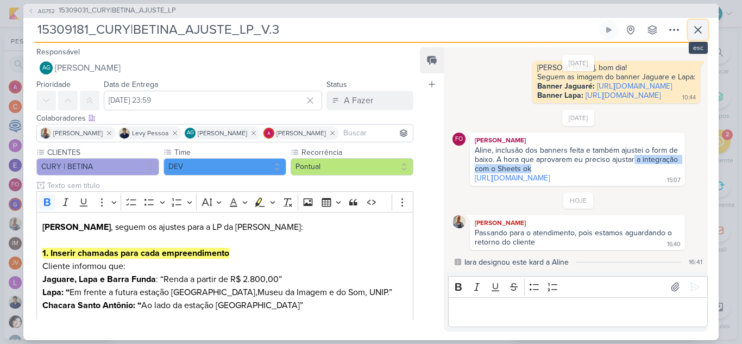
click at [701, 28] on icon at bounding box center [698, 29] width 13 height 13
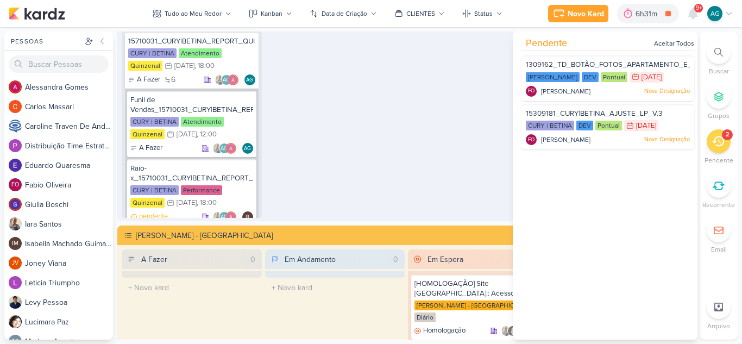
click at [425, 168] on div "Em Espera 0 O título do kard deve ter menos que 100 caracteres" at bounding box center [478, 77] width 140 height 282
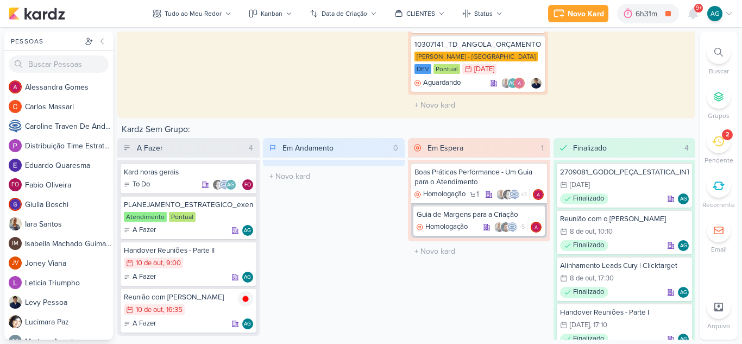
scroll to position [2043, 0]
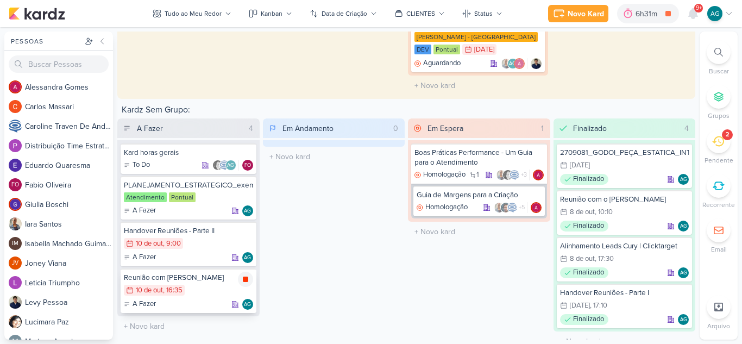
click at [244, 277] on icon at bounding box center [245, 279] width 5 height 5
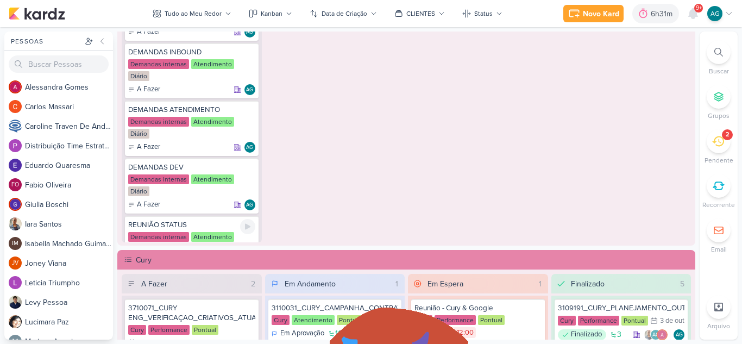
scroll to position [630, 0]
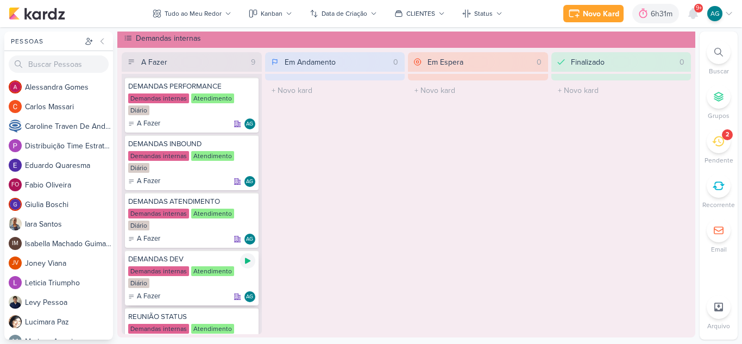
click at [247, 263] on icon at bounding box center [247, 260] width 9 height 9
click at [726, 52] on div at bounding box center [719, 52] width 24 height 24
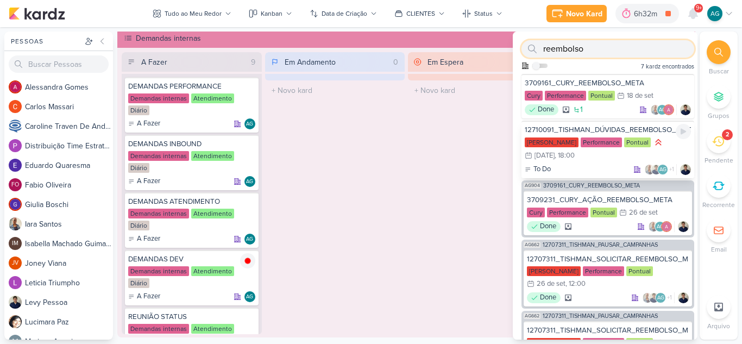
type input "reembolso"
click at [612, 127] on div "12710091_TISHMAN_DÚVIDAS_REEMBOLSO_GOOGLE" at bounding box center [608, 130] width 166 height 10
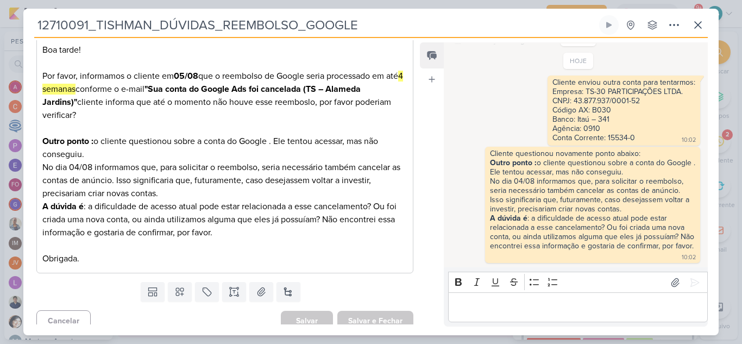
scroll to position [181, 0]
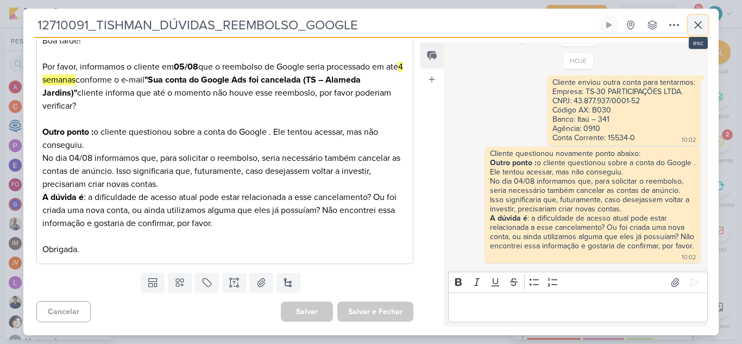
click at [699, 22] on icon at bounding box center [698, 24] width 13 height 13
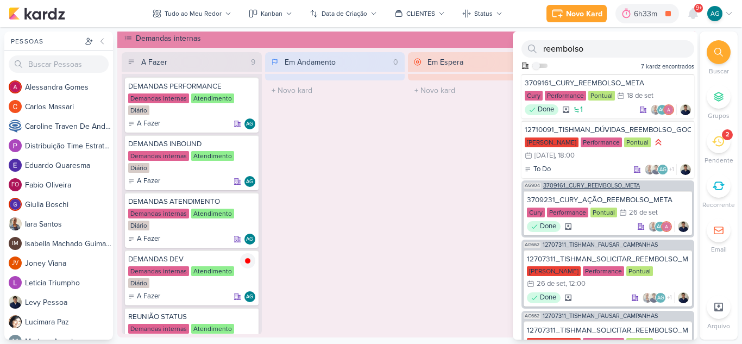
click at [612, 180] on div "AG904 3709161_CURY_REEMBOLSO_META" at bounding box center [608, 184] width 173 height 8
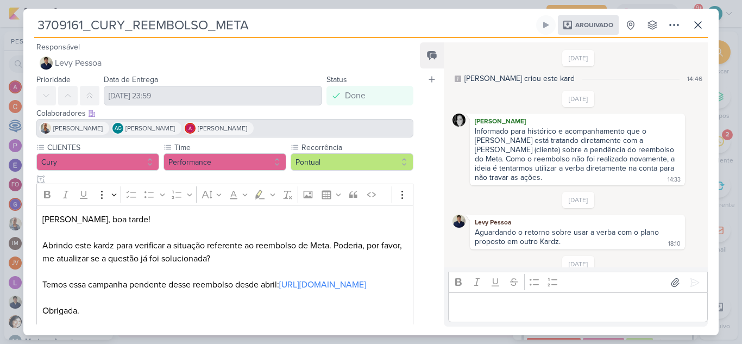
scroll to position [73, 0]
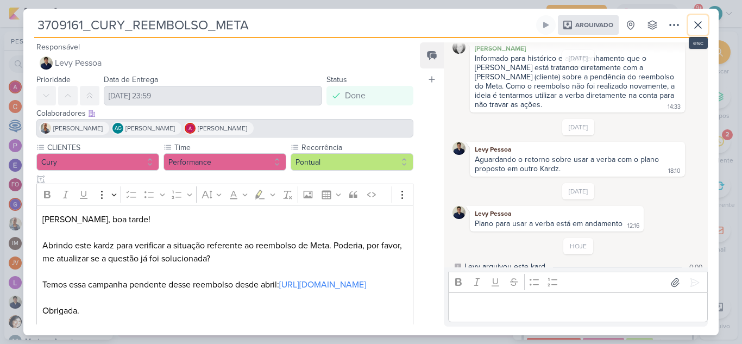
click at [699, 24] on icon at bounding box center [698, 25] width 7 height 7
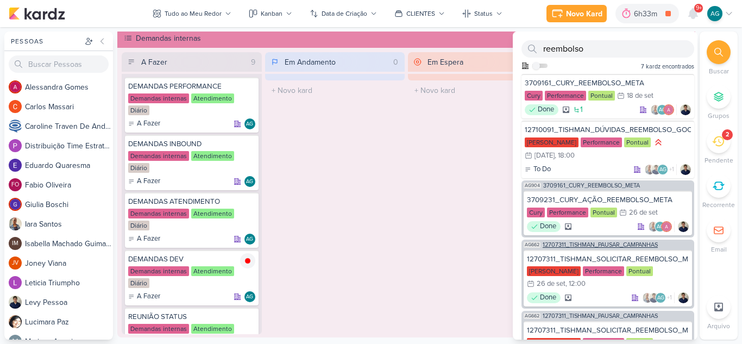
click at [619, 247] on span "12707311_TISHMAN_PAUSAR_CAMPANHAS" at bounding box center [600, 245] width 115 height 6
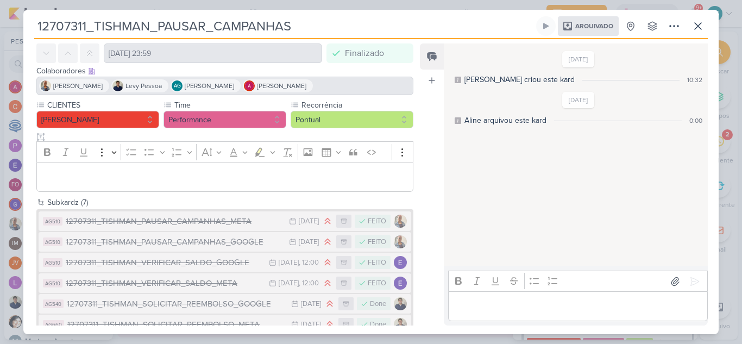
scroll to position [86, 0]
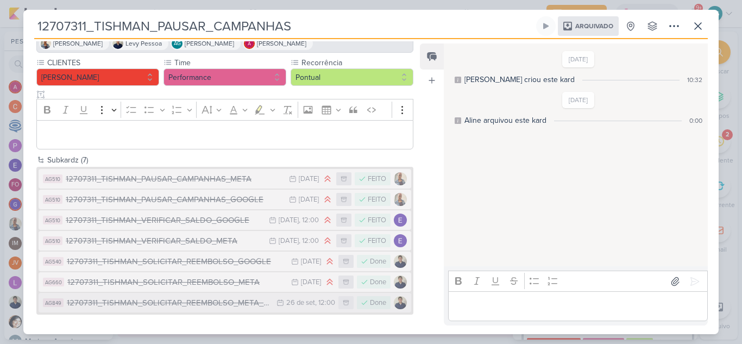
click at [227, 302] on div "12707311_TISHMAN_SOLICITAR_REEMBOLSO_META_V2" at bounding box center [169, 303] width 204 height 12
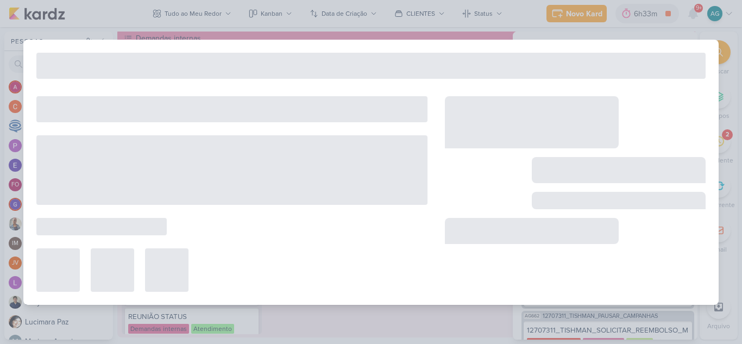
type input "12707311_TISHMAN_SOLICITAR_REEMBOLSO_META_V2"
type input "26 de setembro de 2025 às 12:00"
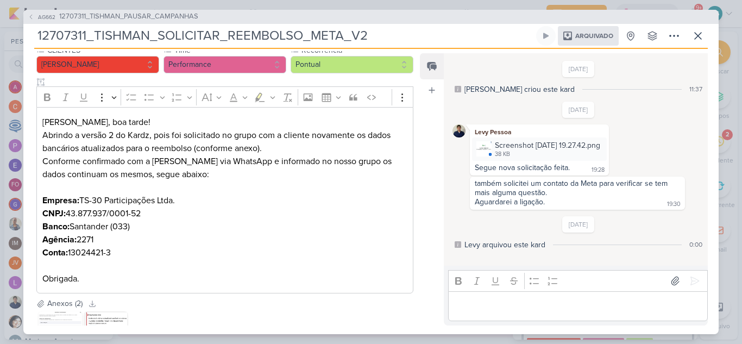
scroll to position [109, 0]
drag, startPoint x: 125, startPoint y: 250, endPoint x: 39, endPoint y: 204, distance: 97.7
click at [39, 204] on div "Levy, boa tarde! Abrindo a versão 2 do Kardz, pois foi solicitado no grupo com …" at bounding box center [224, 199] width 377 height 186
copy p "Empresa: TS-30 Participações Ltda. CNPJ: 43.877.937/0001-52 Banco: Santander (0…"
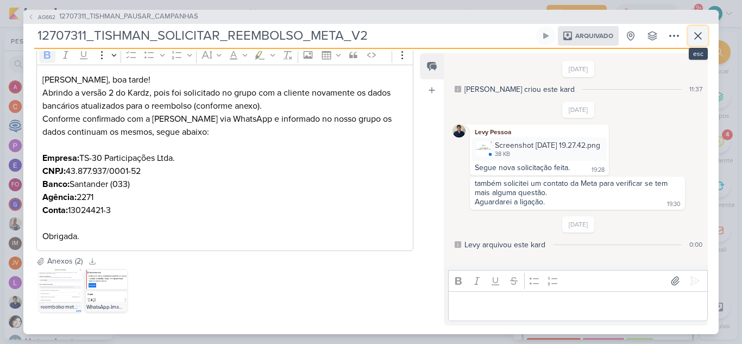
click at [698, 35] on icon at bounding box center [698, 36] width 7 height 7
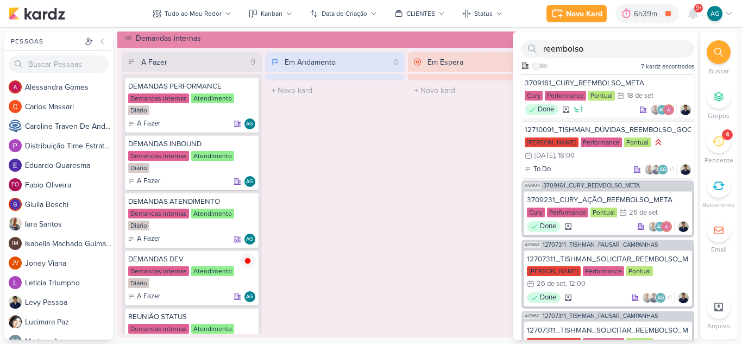
click at [714, 139] on icon at bounding box center [718, 141] width 12 height 12
